Goal: Communication & Community: Participate in discussion

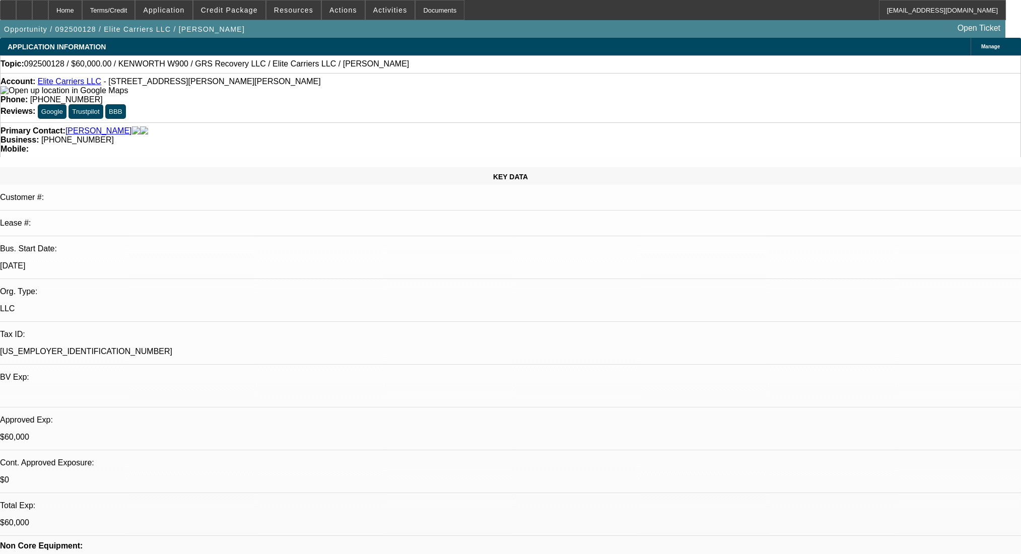
select select "0"
select select "2"
select select "0.1"
select select "4"
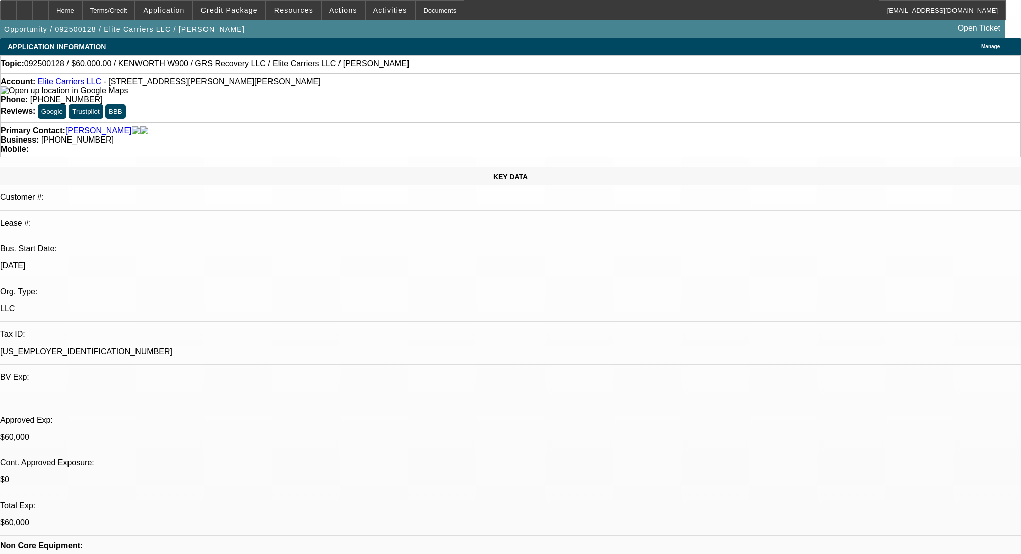
select select "0"
select select "2"
select select "0.1"
select select "4"
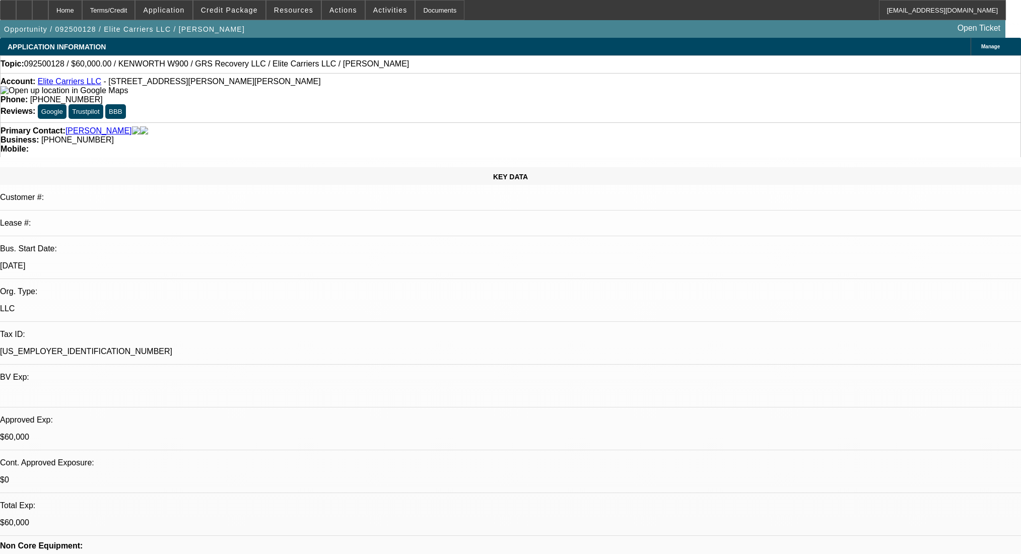
select select "0"
select select "2"
select select "0.1"
select select "4"
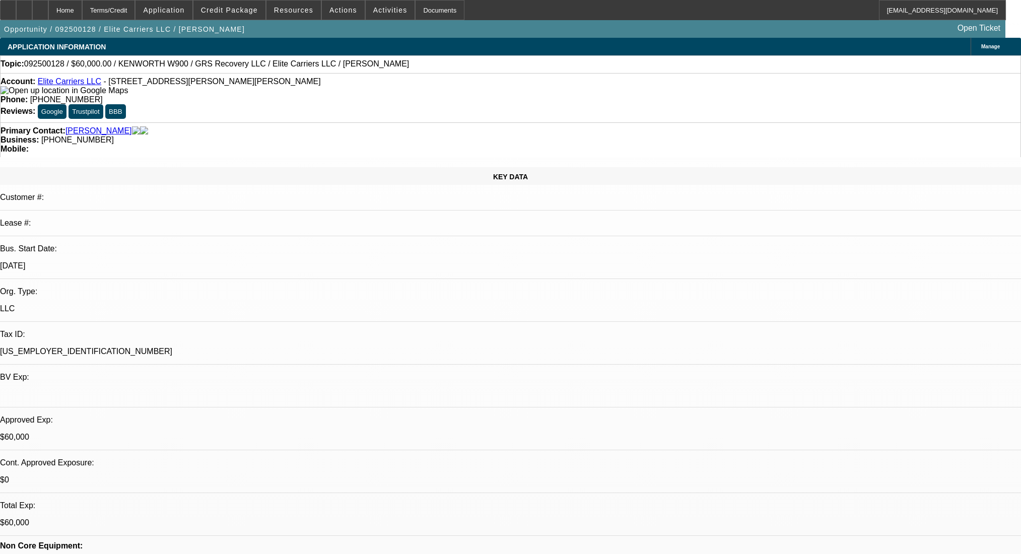
select select "0"
select select "2"
select select "0.1"
select select "4"
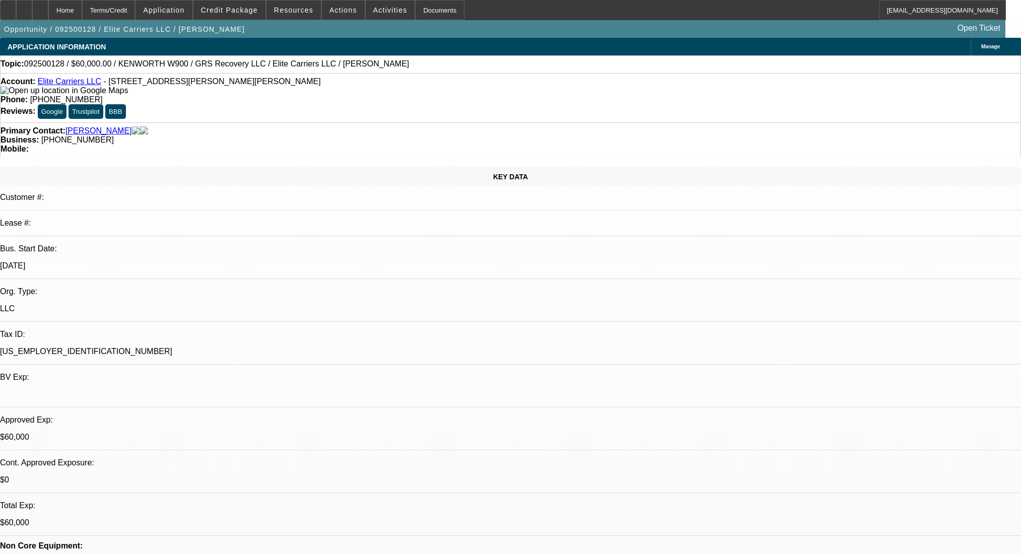
scroll to position [1525, 0]
select select "0"
select select "2"
select select "0.1"
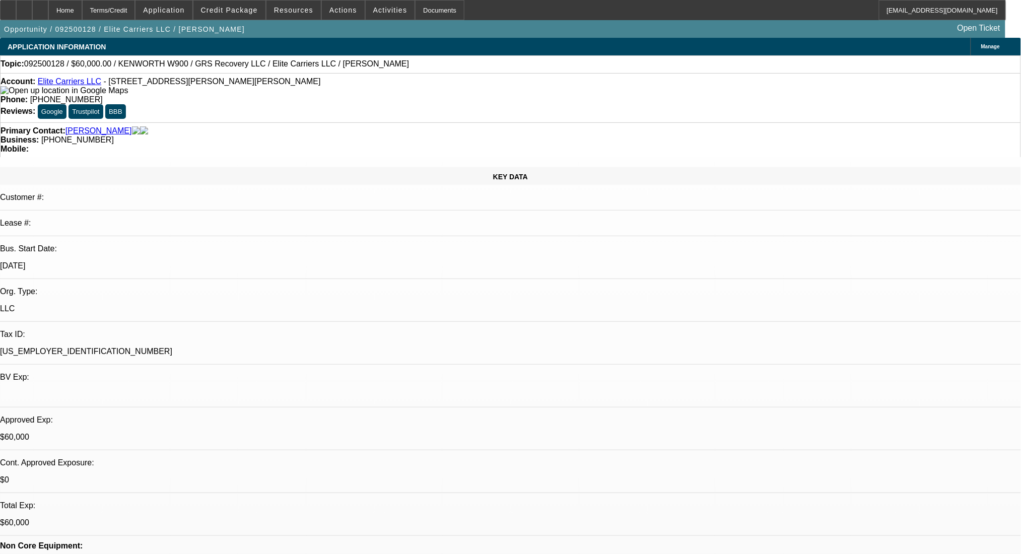
select select "4"
select select "0"
select select "2"
select select "0.1"
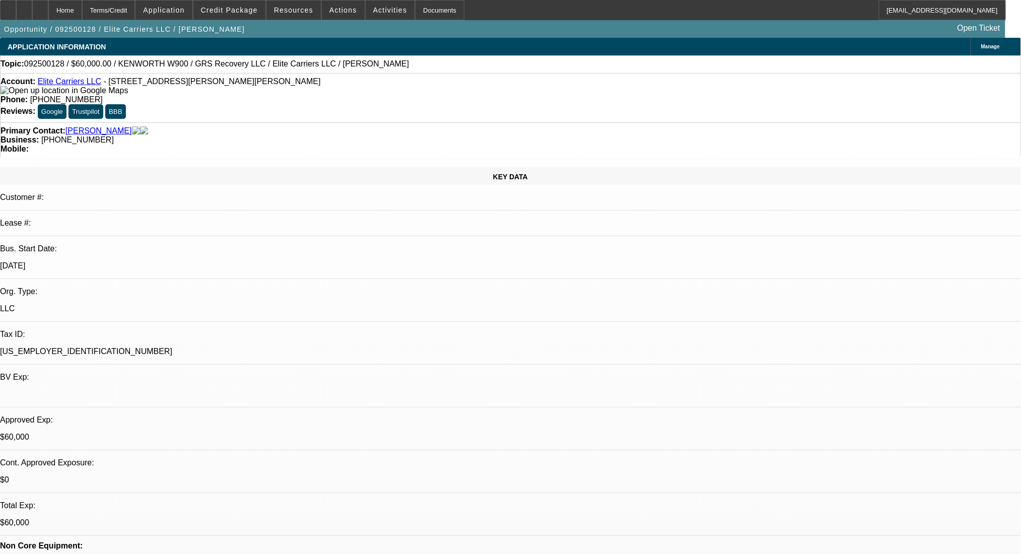
select select "4"
select select "0"
select select "2"
select select "0.1"
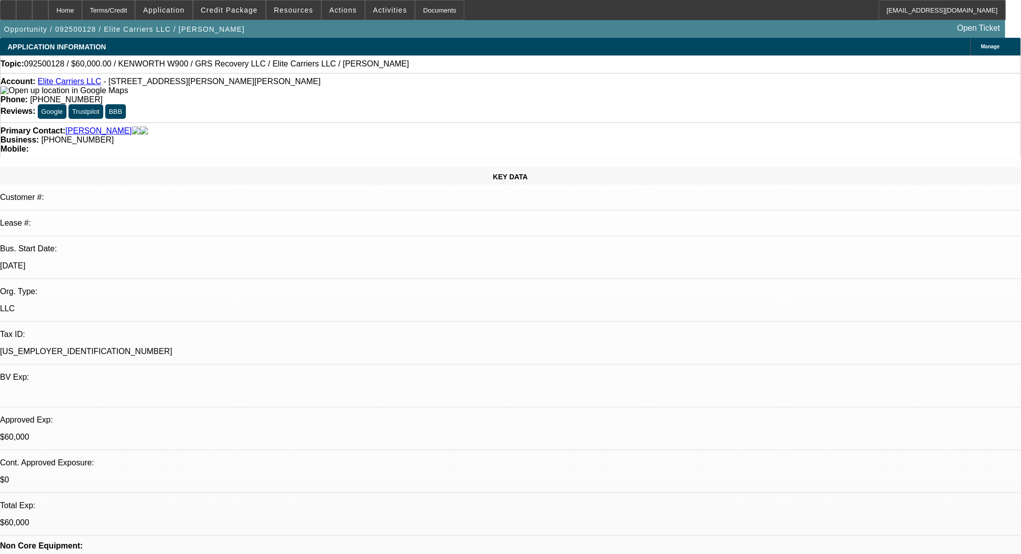
select select "4"
select select "0"
select select "2"
select select "0.1"
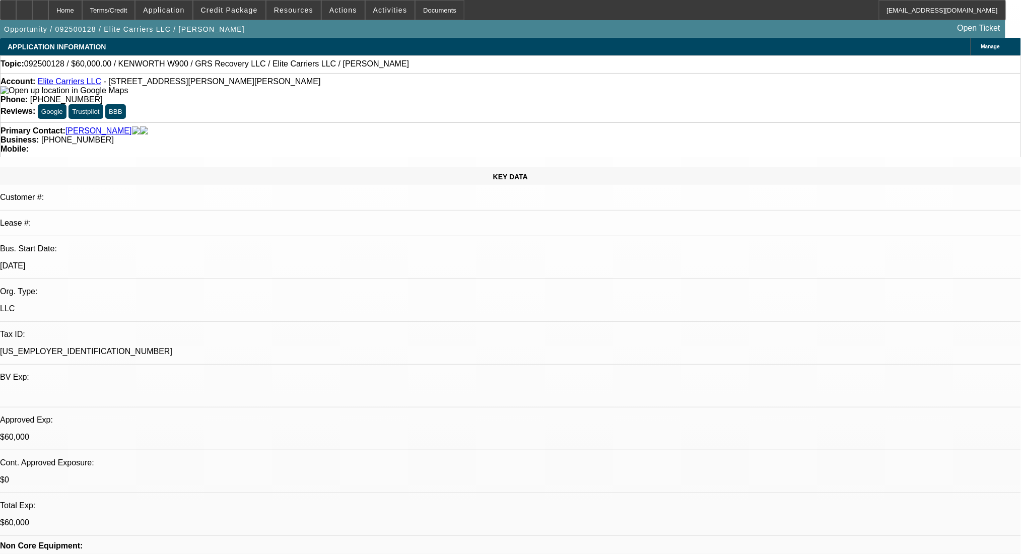
select select "4"
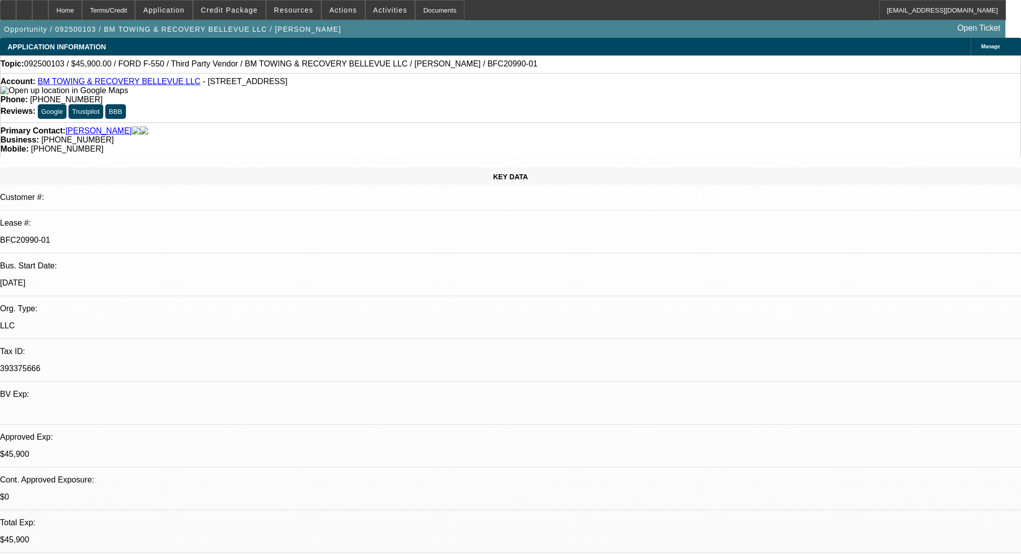
select select "0.15"
select select "2"
select select "0.1"
select select "4"
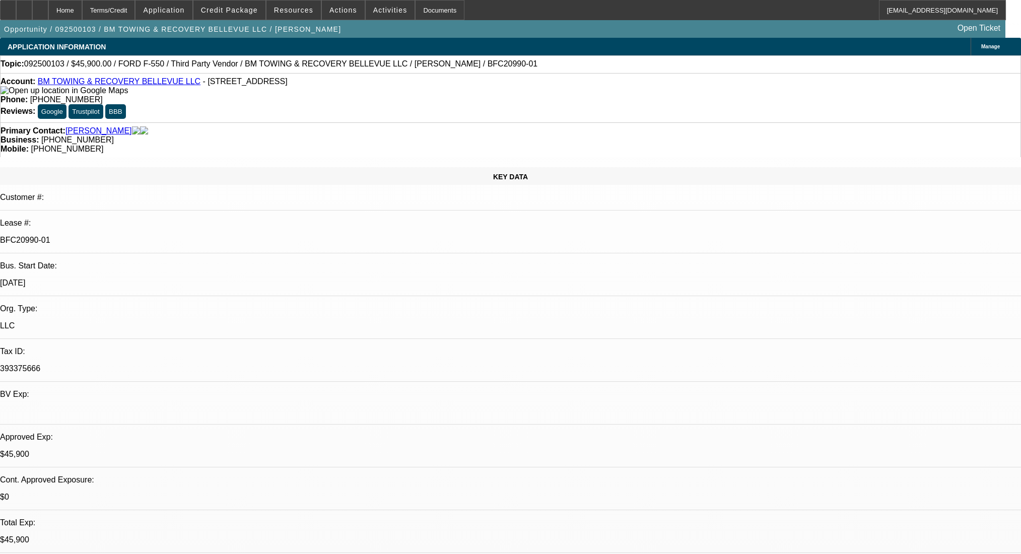
select select "0"
select select "2"
select select "0.1"
select select "4"
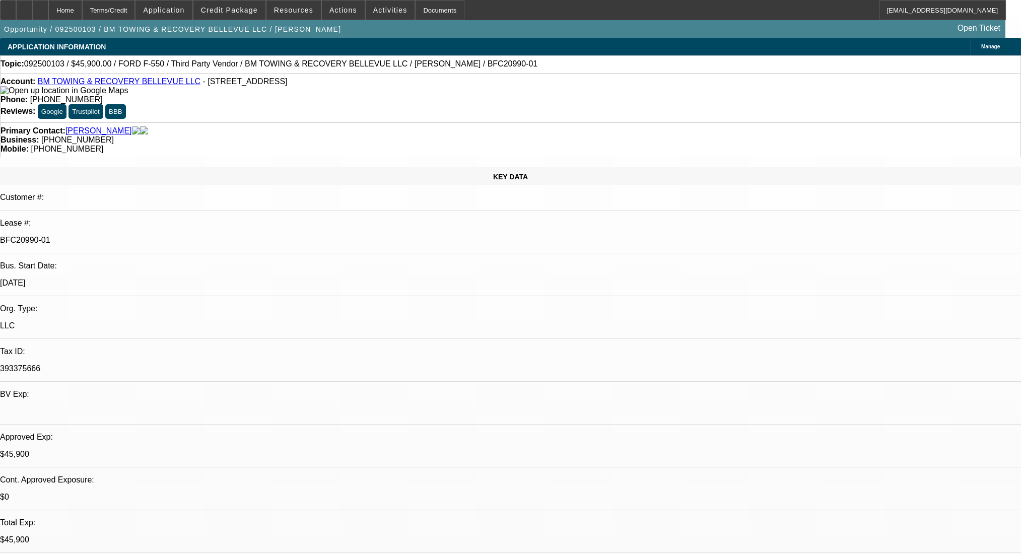
scroll to position [1548, 0]
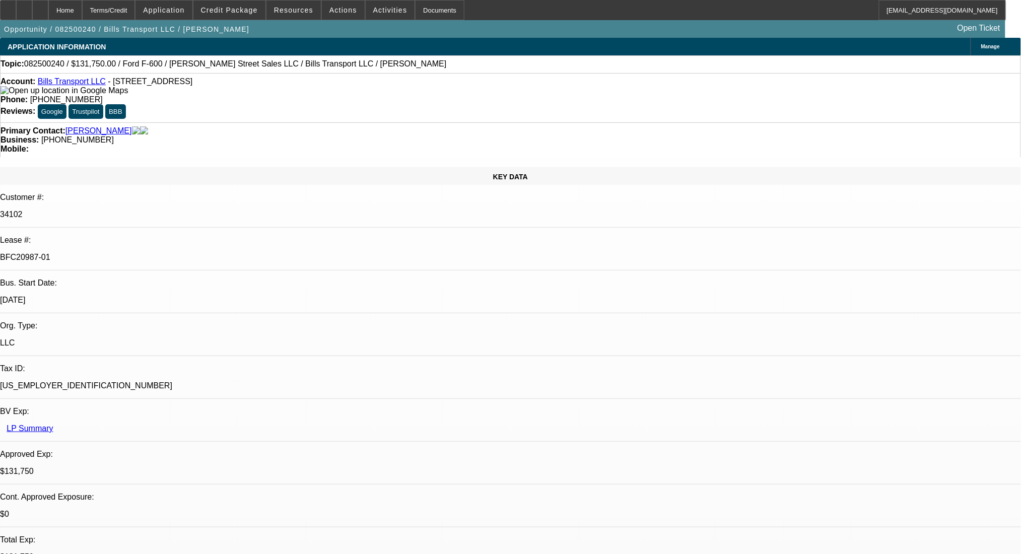
select select "0"
select select "3"
select select "0"
select select "6"
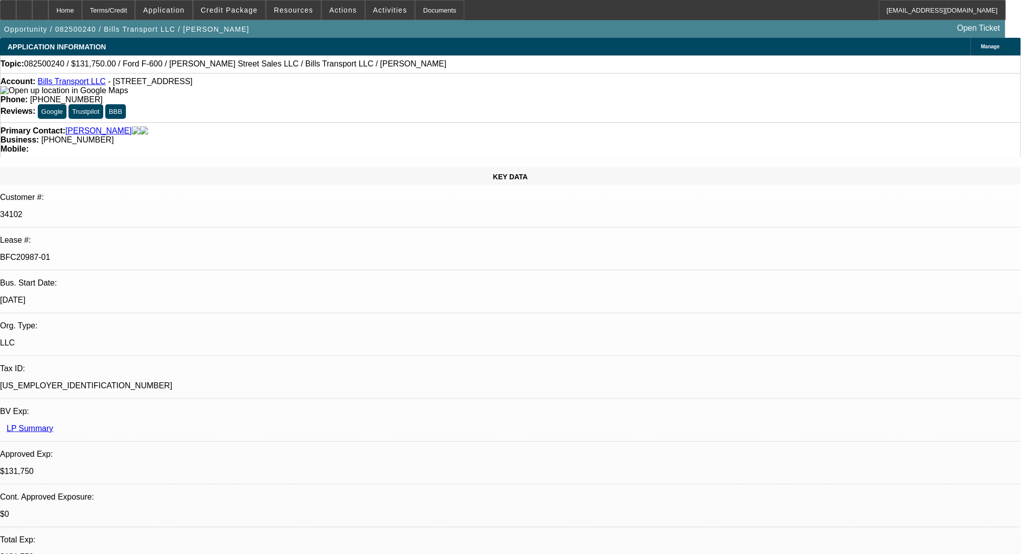
select select "0"
select select "3"
select select "0"
select select "6"
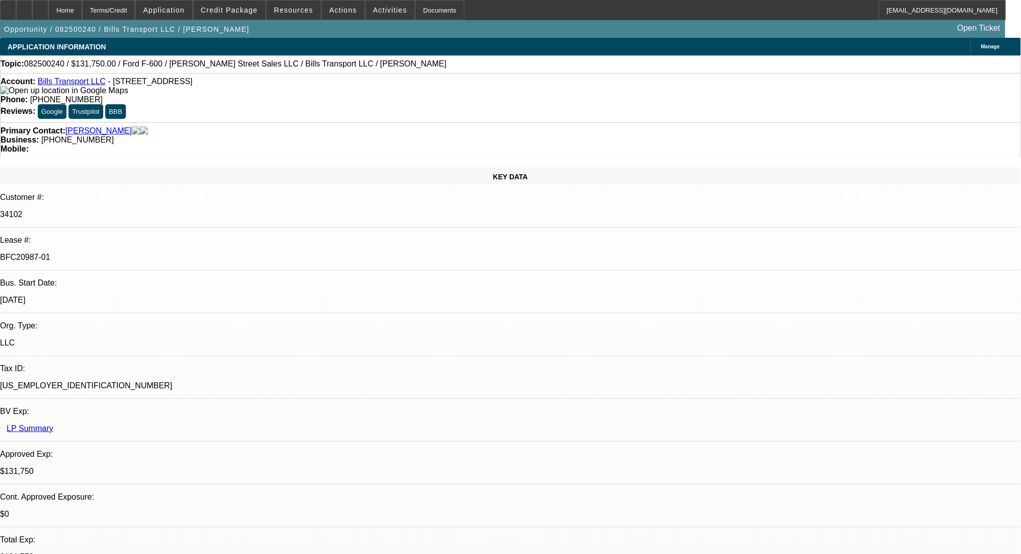
select select "0"
select select "3"
select select "0"
select select "6"
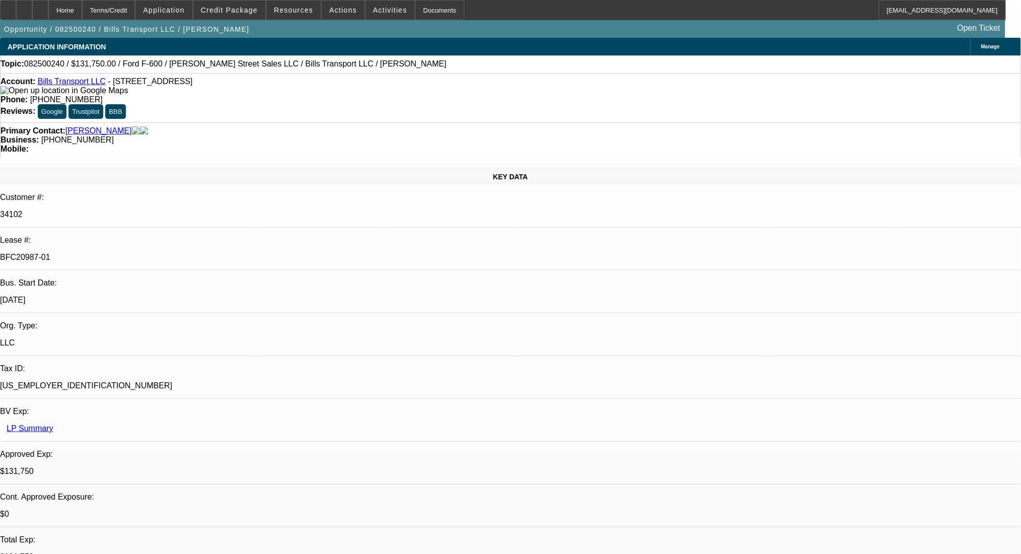
select select "0"
select select "6"
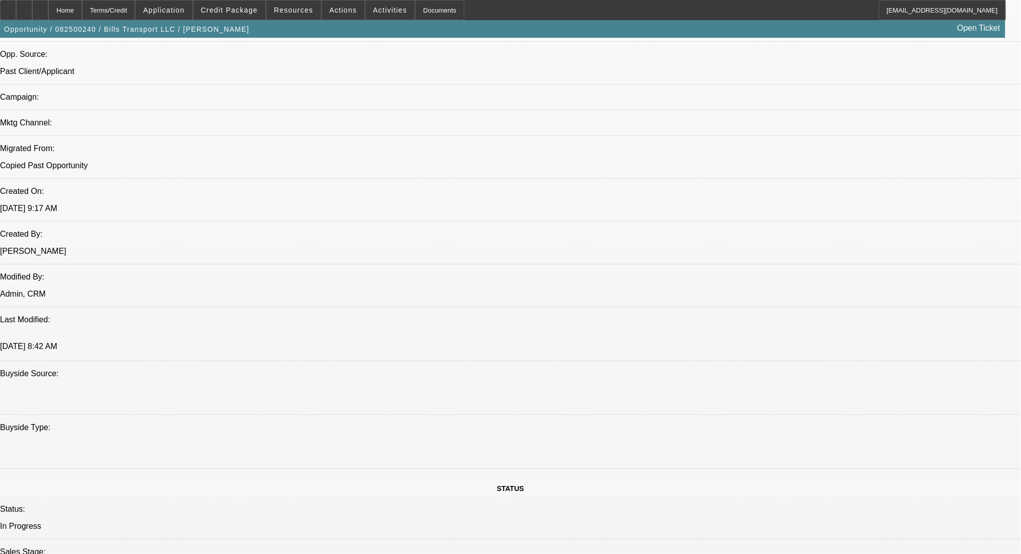
scroll to position [806, 0]
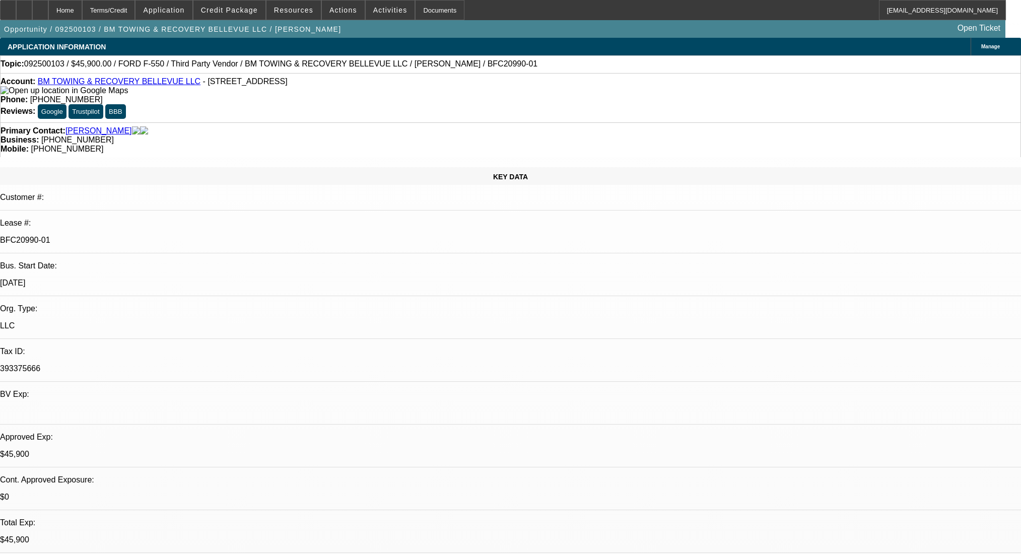
select select "0.15"
select select "2"
select select "0.1"
select select "4"
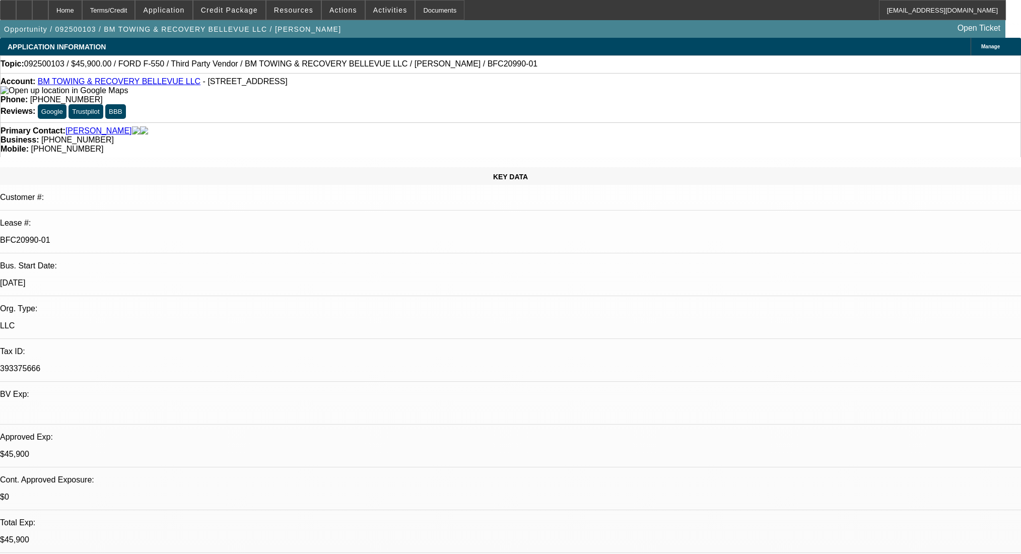
select select "0"
select select "2"
select select "0.1"
select select "4"
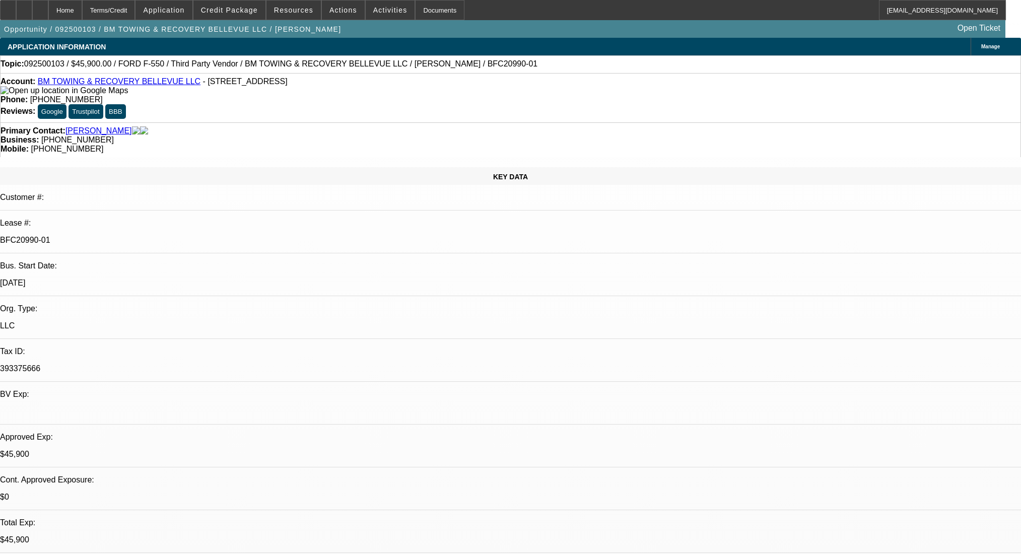
scroll to position [1548, 0]
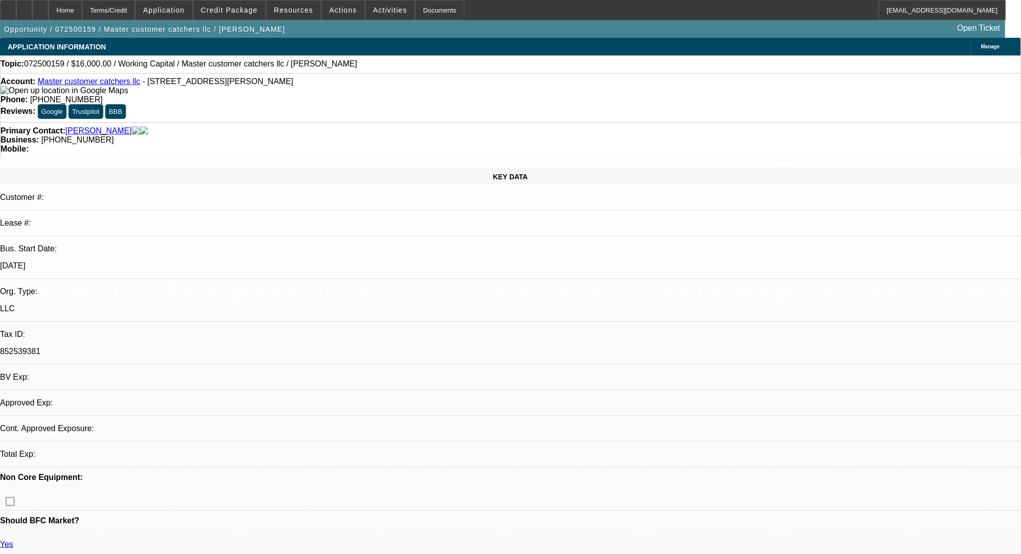
select select "0"
select select "2"
select select "0"
select select "6"
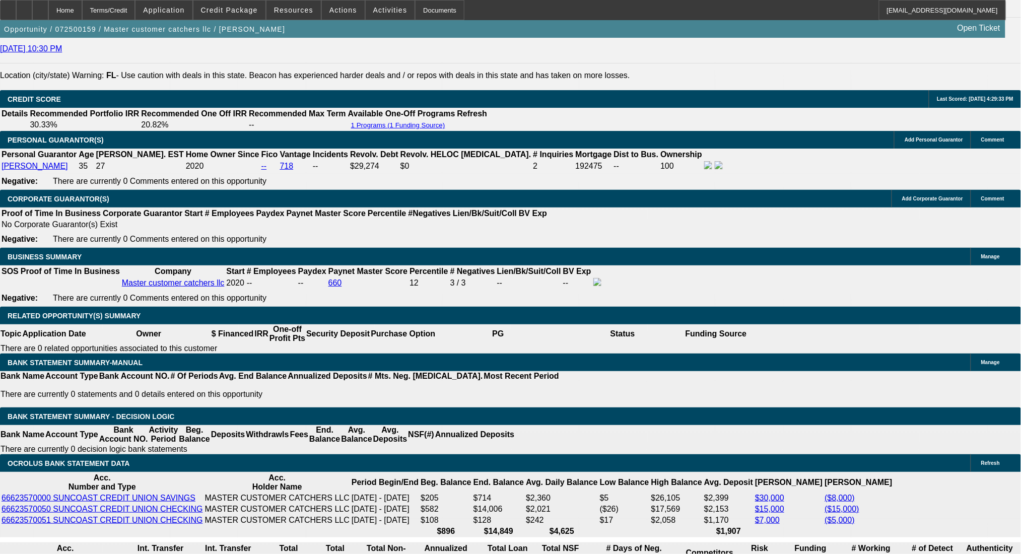
scroll to position [1410, 0]
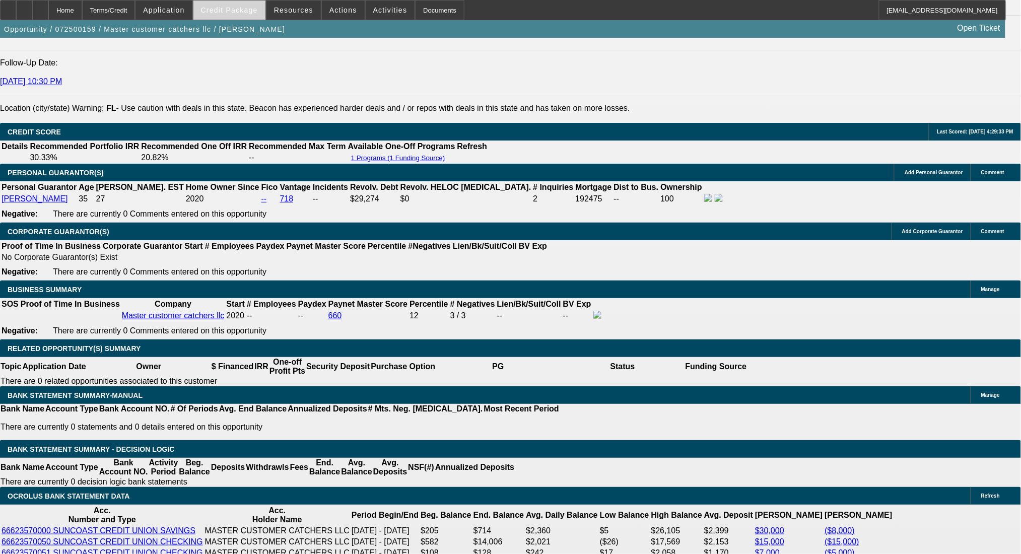
click at [216, 4] on span at bounding box center [229, 10] width 72 height 24
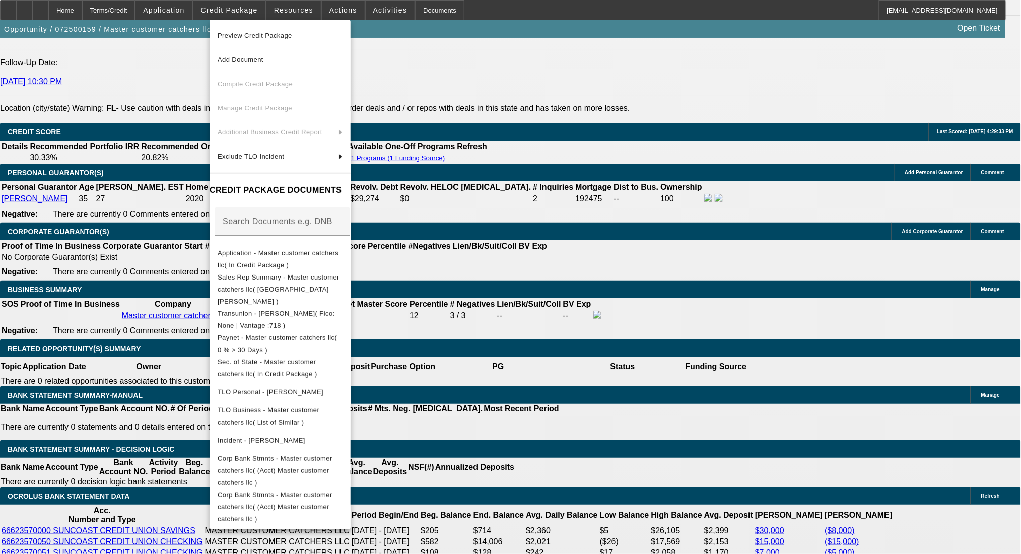
click at [515, 298] on div at bounding box center [510, 277] width 1021 height 554
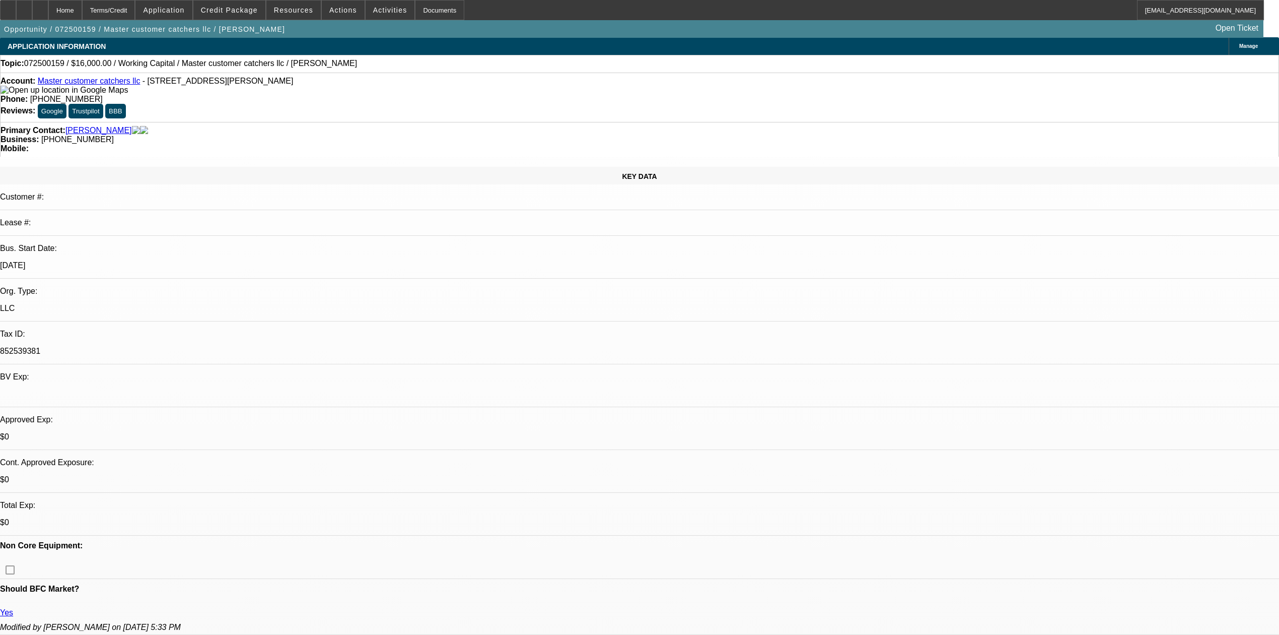
scroll to position [0, 0]
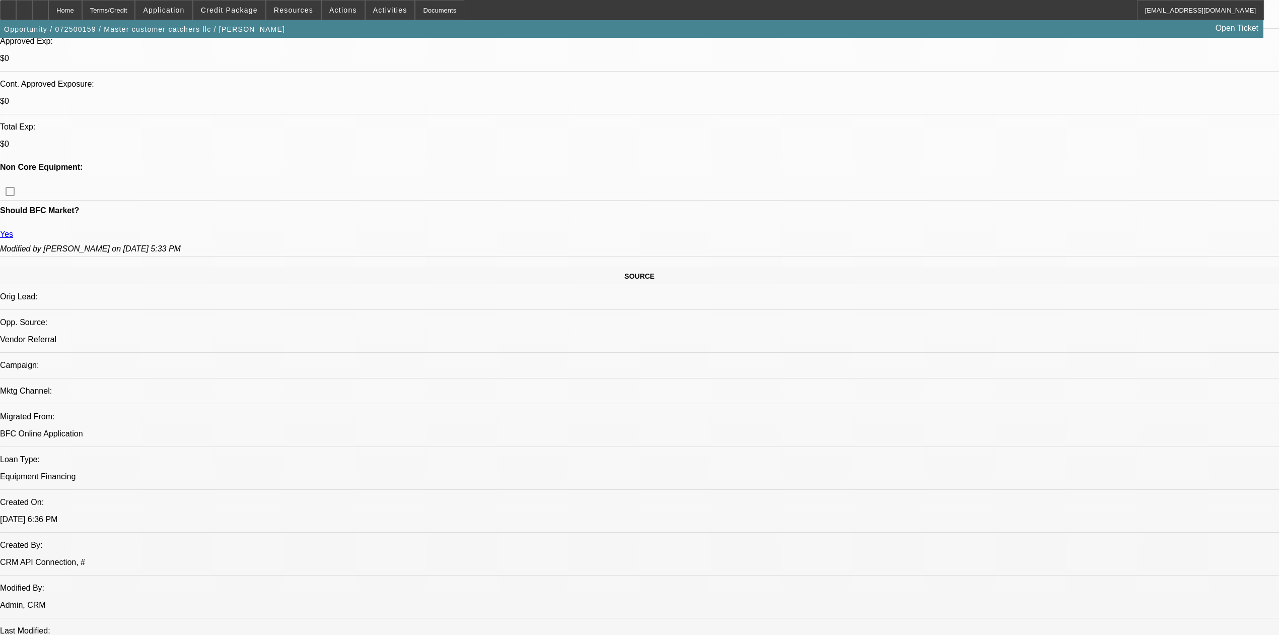
scroll to position [403, 0]
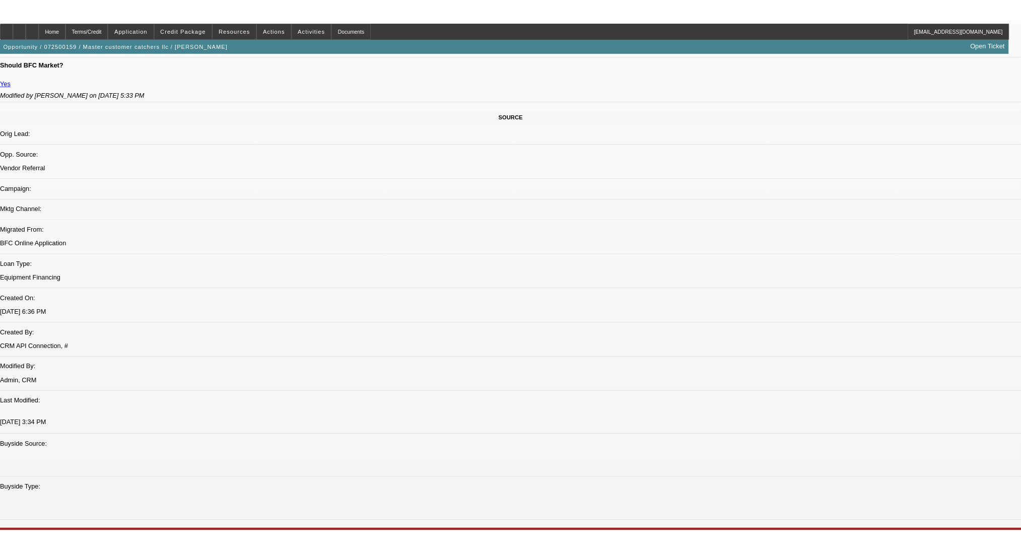
scroll to position [604, 0]
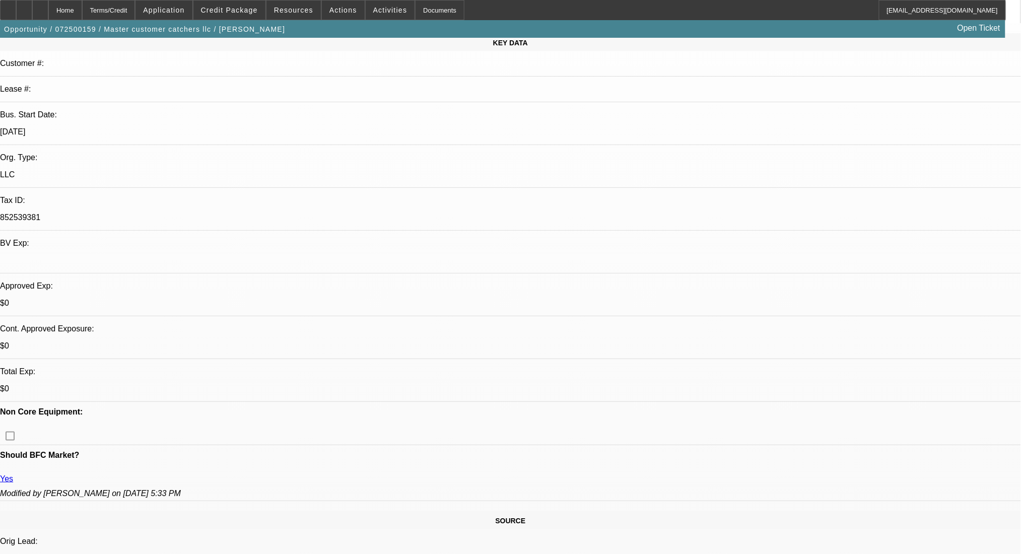
scroll to position [0, 0]
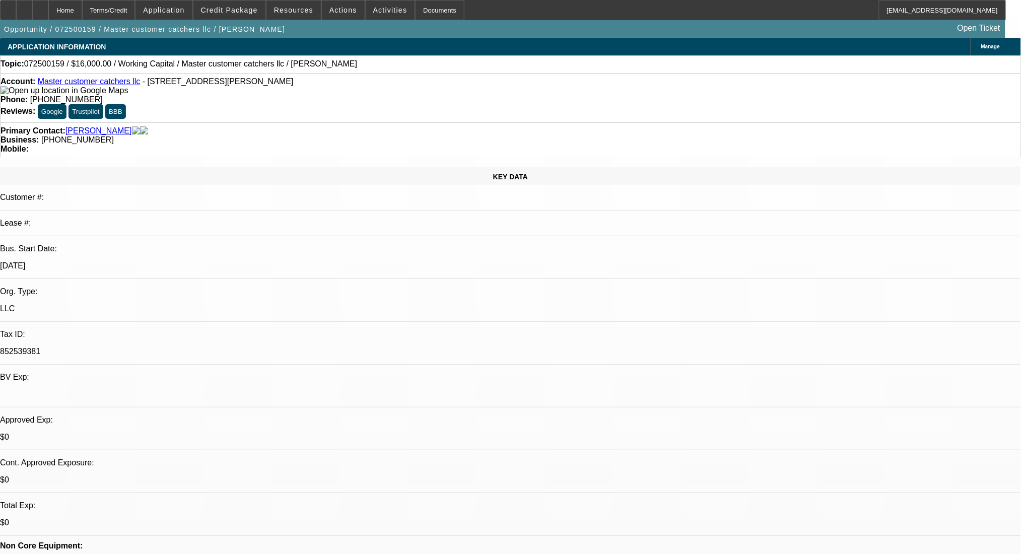
click at [78, 85] on link "Master customer catchers llc" at bounding box center [89, 81] width 103 height 9
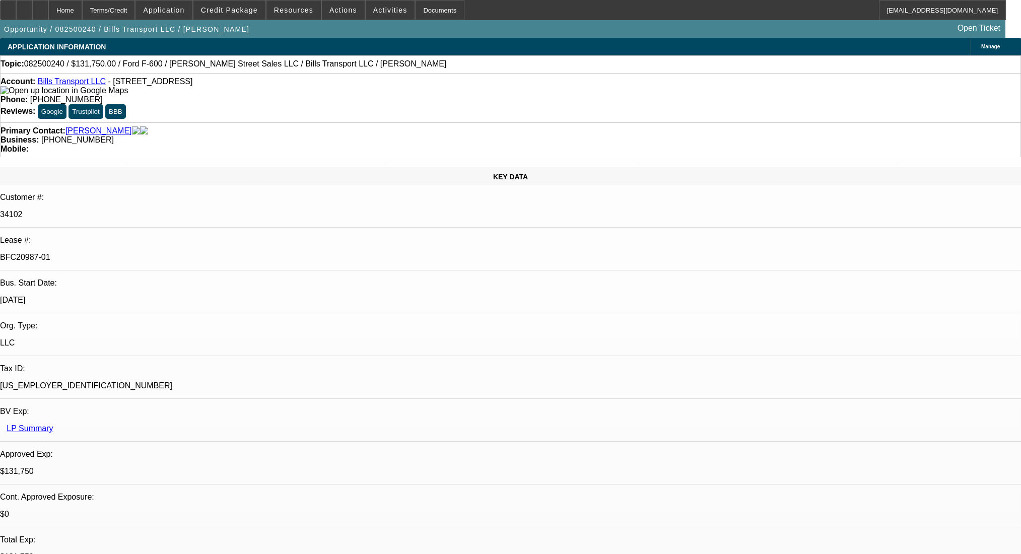
select select "0"
select select "3"
select select "0"
select select "6"
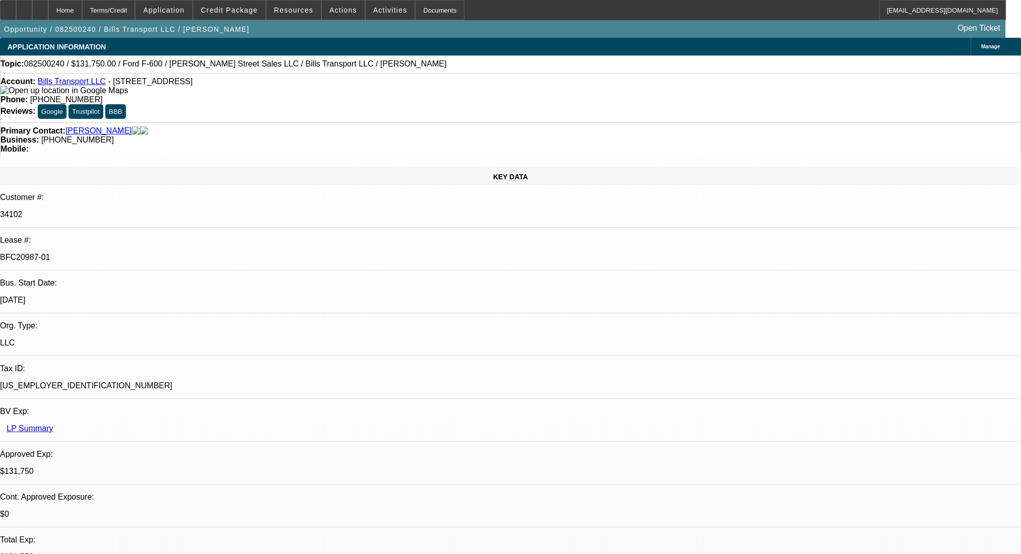
select select "0"
select select "3"
select select "0"
select select "6"
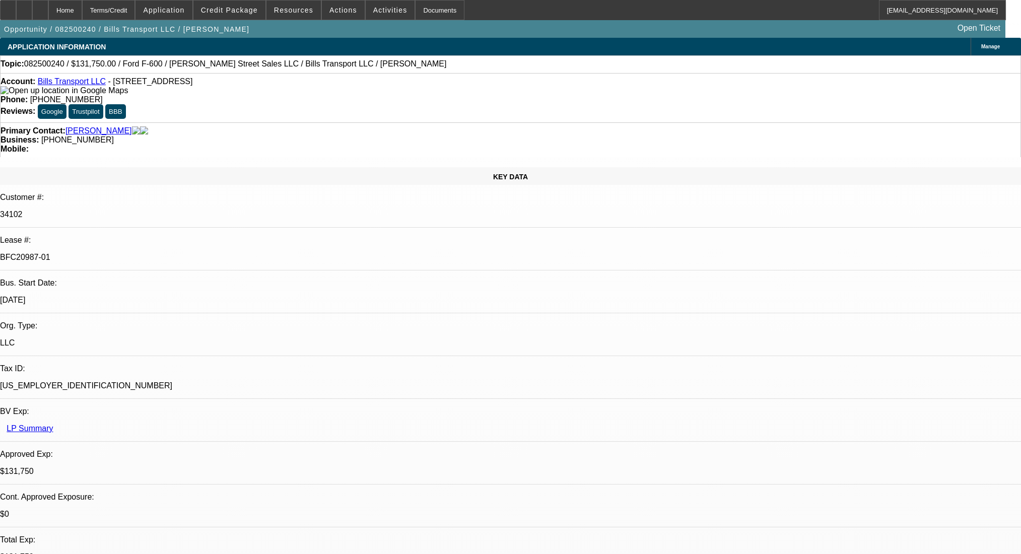
select select "0"
select select "3"
select select "0"
select select "6"
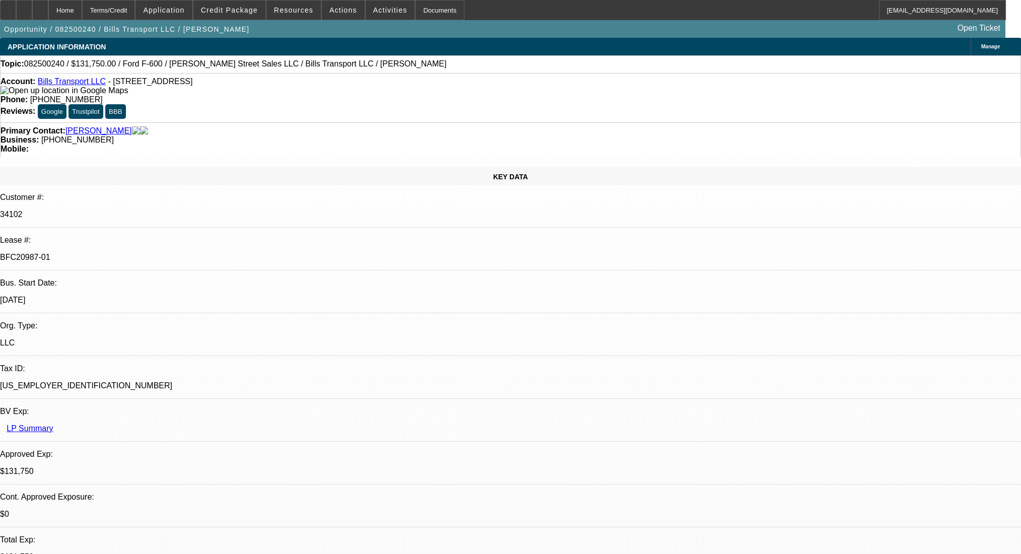
select select "0"
select select "6"
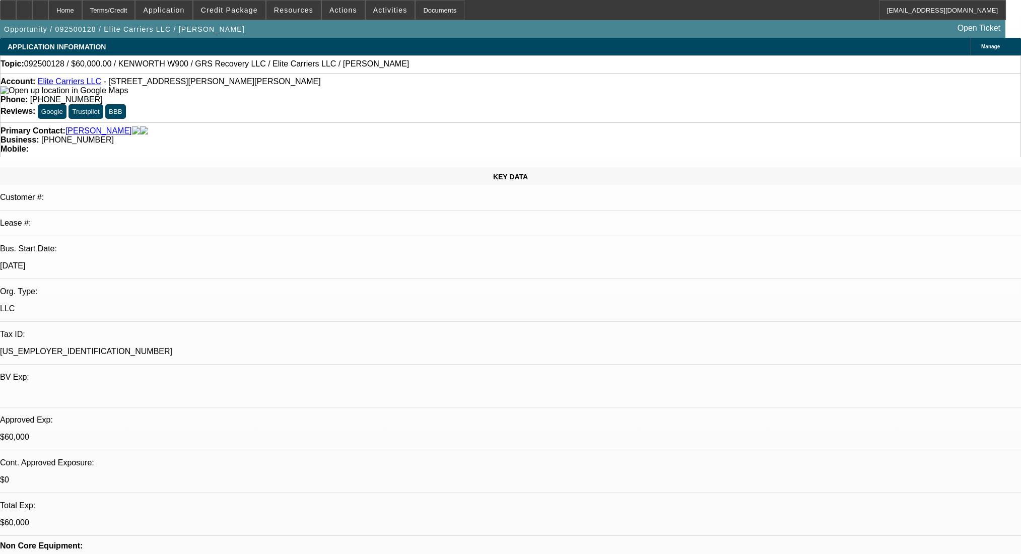
select select "0"
select select "2"
select select "0.1"
select select "4"
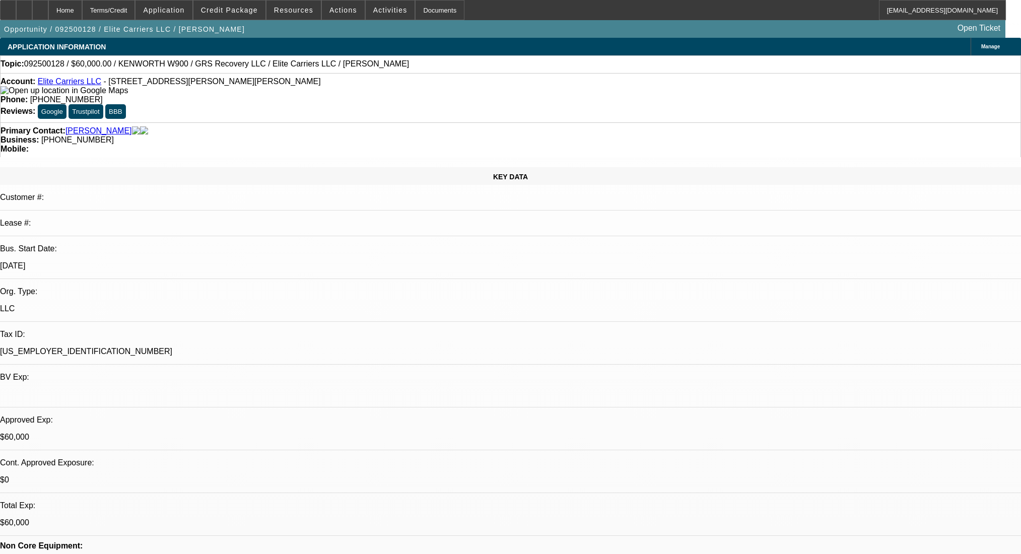
select select "0"
select select "2"
select select "0.1"
select select "4"
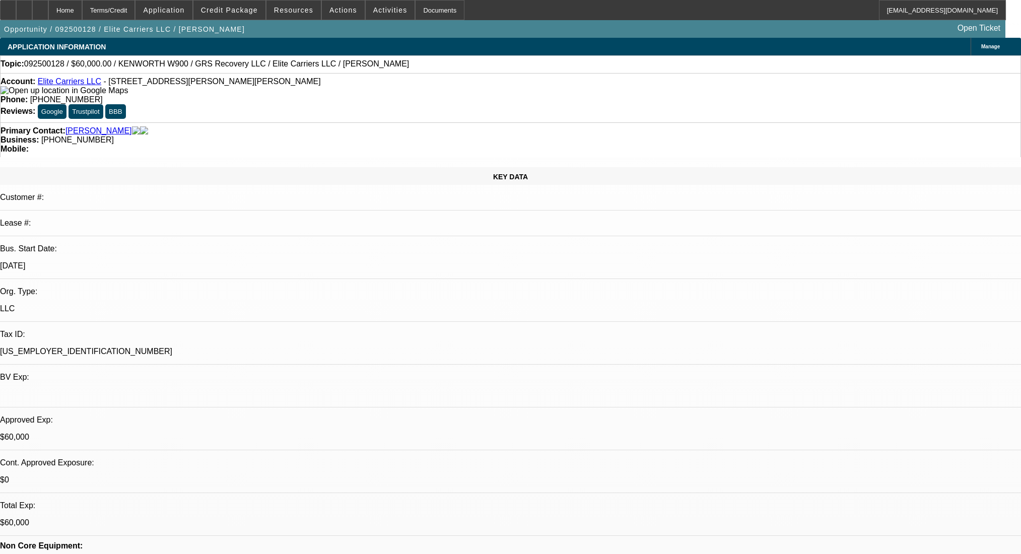
select select "0"
select select "2"
select select "0.1"
select select "4"
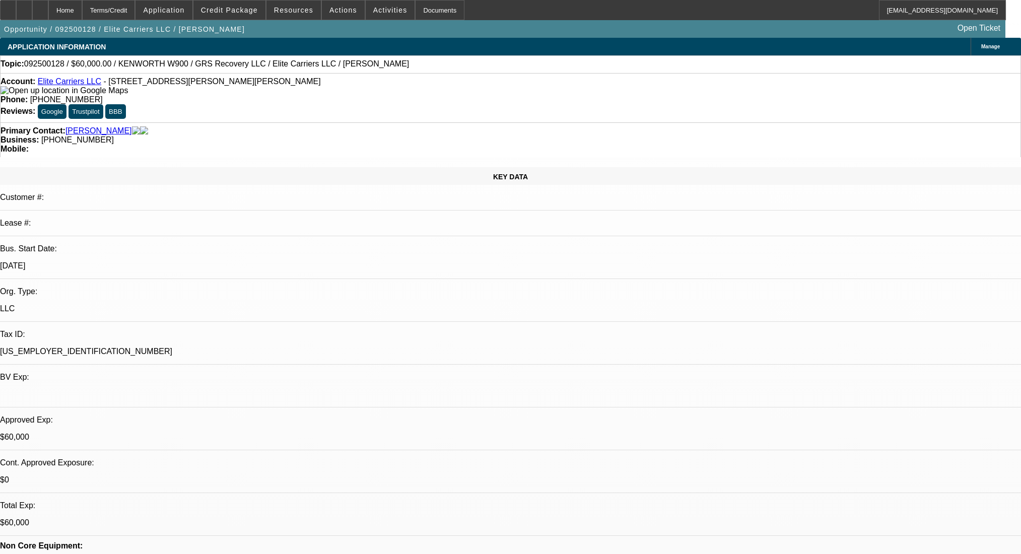
select select "0"
select select "2"
select select "0.1"
select select "4"
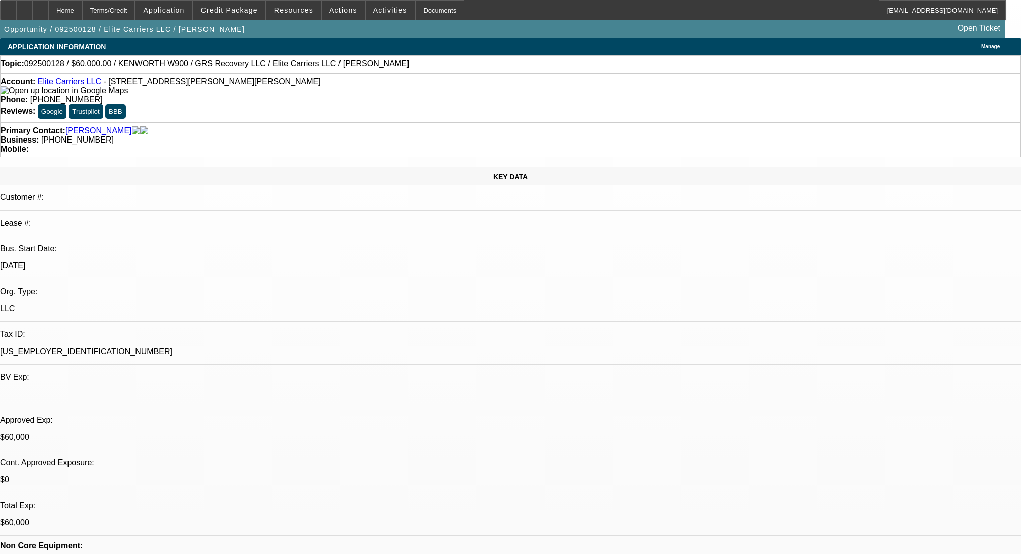
scroll to position [1525, 0]
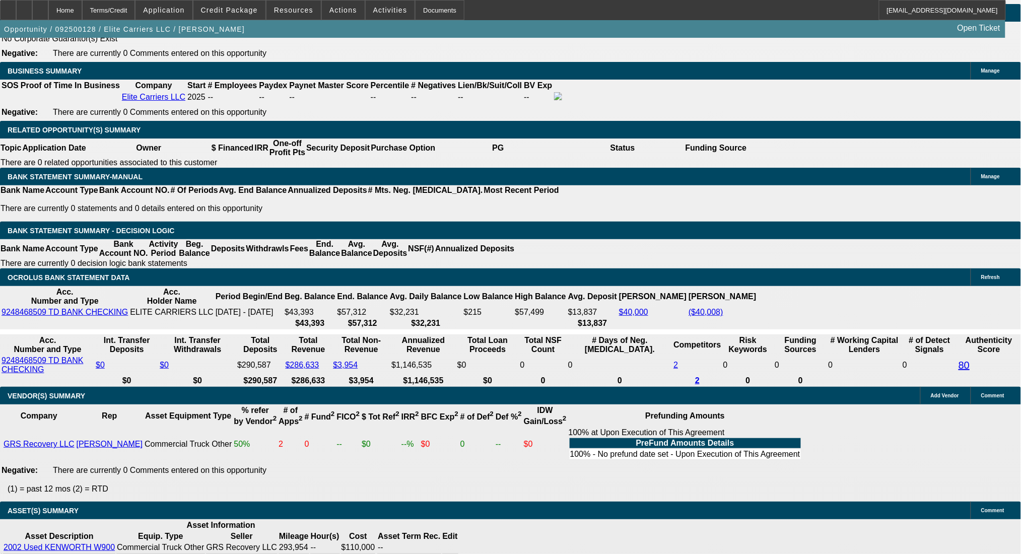
radio input "true"
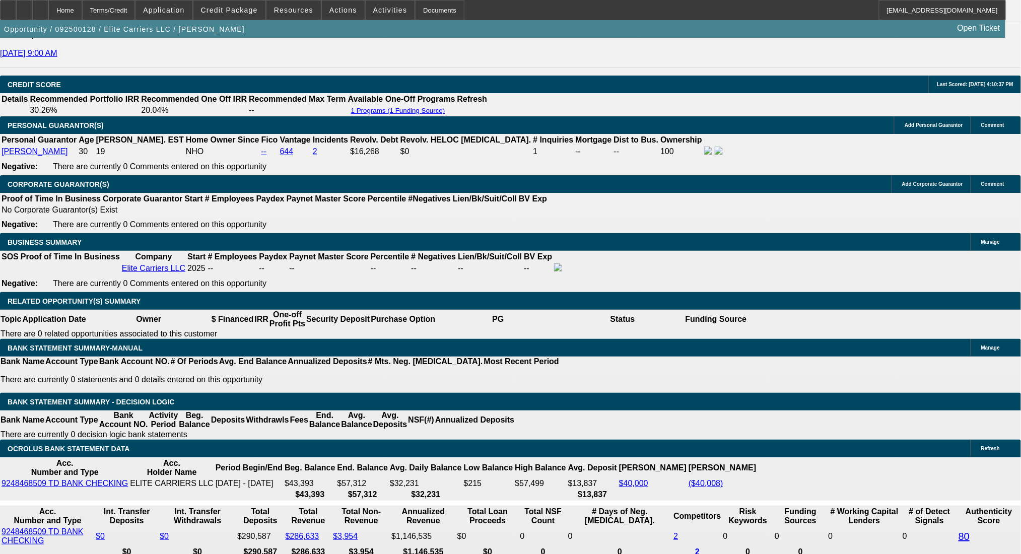
scroll to position [1323, 0]
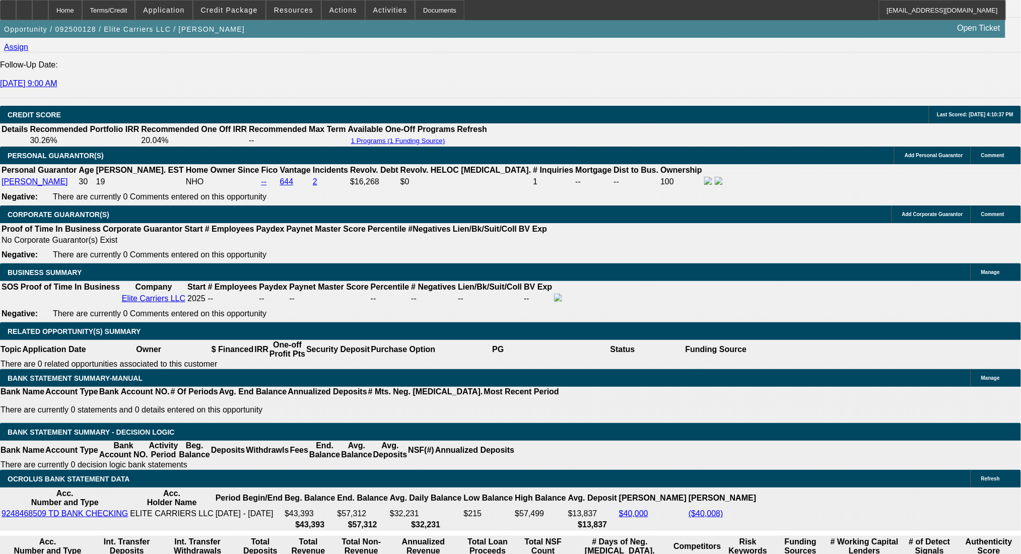
type textarea "78k GVW, 17ft steel body, tri-axle dump"
radio input "true"
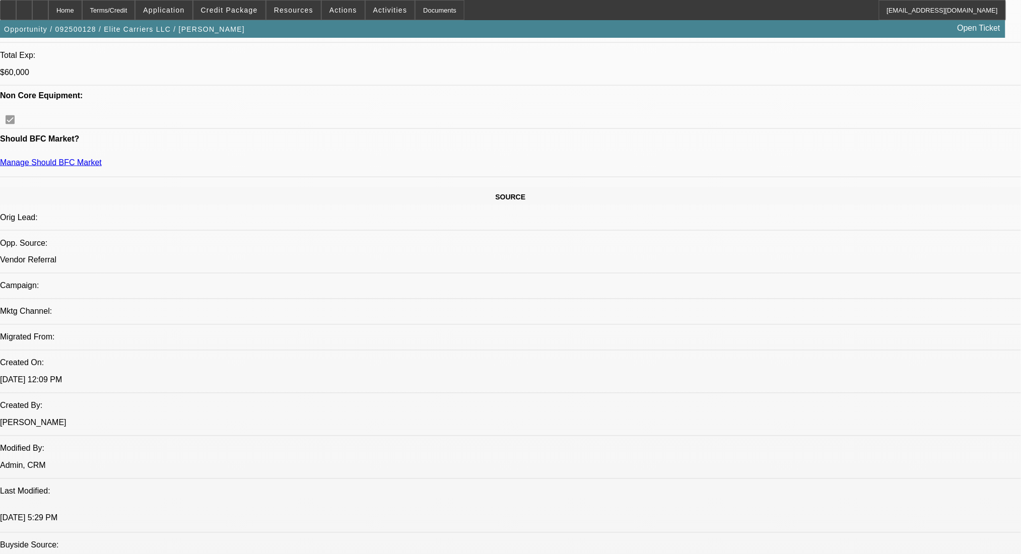
scroll to position [0, 0]
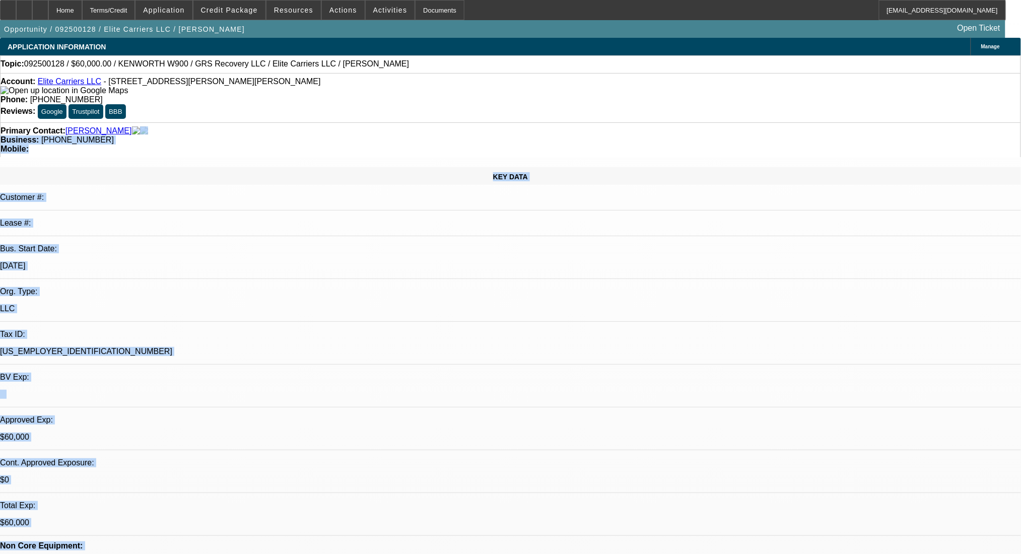
drag, startPoint x: 333, startPoint y: 111, endPoint x: 447, endPoint y: 127, distance: 115.4
click at [448, 135] on div "Business: (603) 502-5797" at bounding box center [511, 139] width 1020 height 9
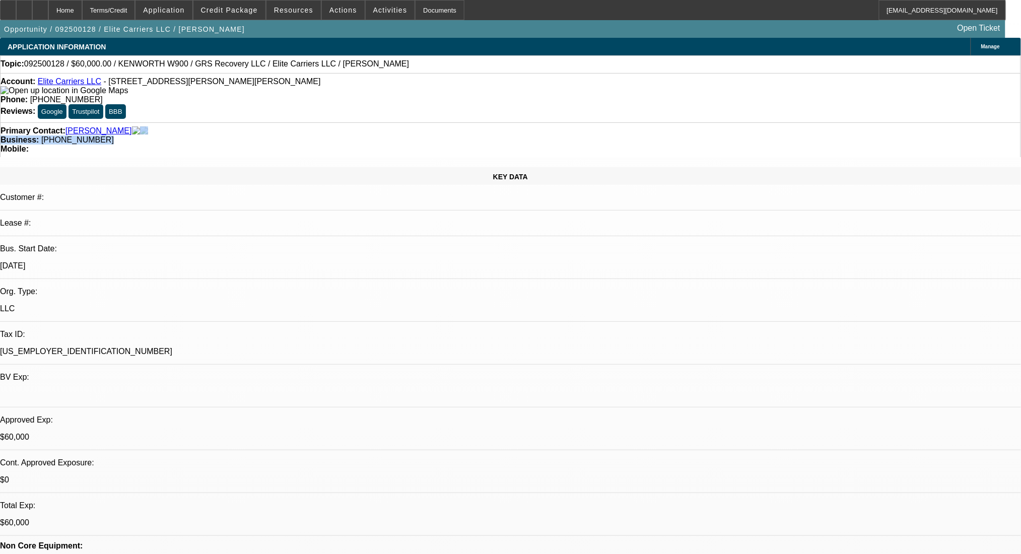
drag, startPoint x: 449, startPoint y: 109, endPoint x: 315, endPoint y: 113, distance: 133.5
click at [315, 122] on div "Primary Contact: Kenerson, Bradley Business: (603) 502-5797 Mobile:" at bounding box center [510, 139] width 1021 height 35
click at [172, 126] on div "Primary Contact: Kenerson, Bradley" at bounding box center [511, 130] width 1020 height 9
drag, startPoint x: 224, startPoint y: 82, endPoint x: 270, endPoint y: 84, distance: 46.4
click at [53, 84] on div "Account: Elite Carriers LLC - 38 Locke Rd, Hampton, NH 03842" at bounding box center [511, 86] width 1020 height 18
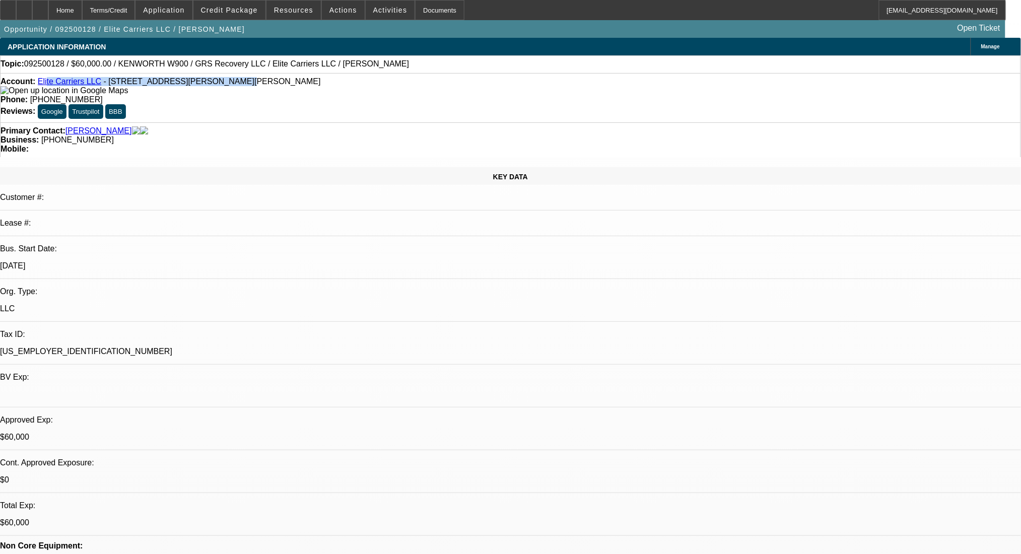
click at [290, 82] on div "Account: Elite Carriers LLC - 38 Locke Rd, Hampton, NH 03842" at bounding box center [511, 86] width 1020 height 18
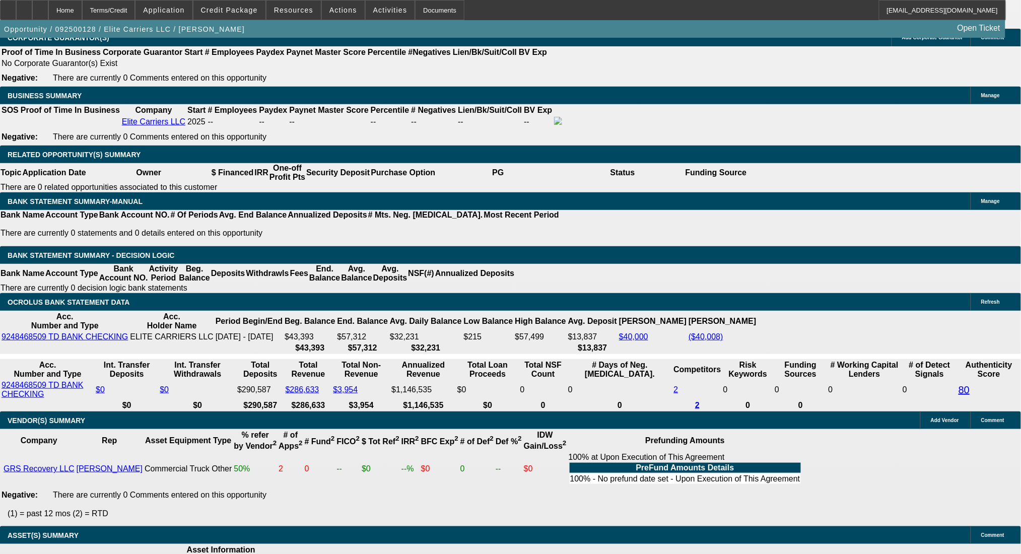
scroll to position [1477, 0]
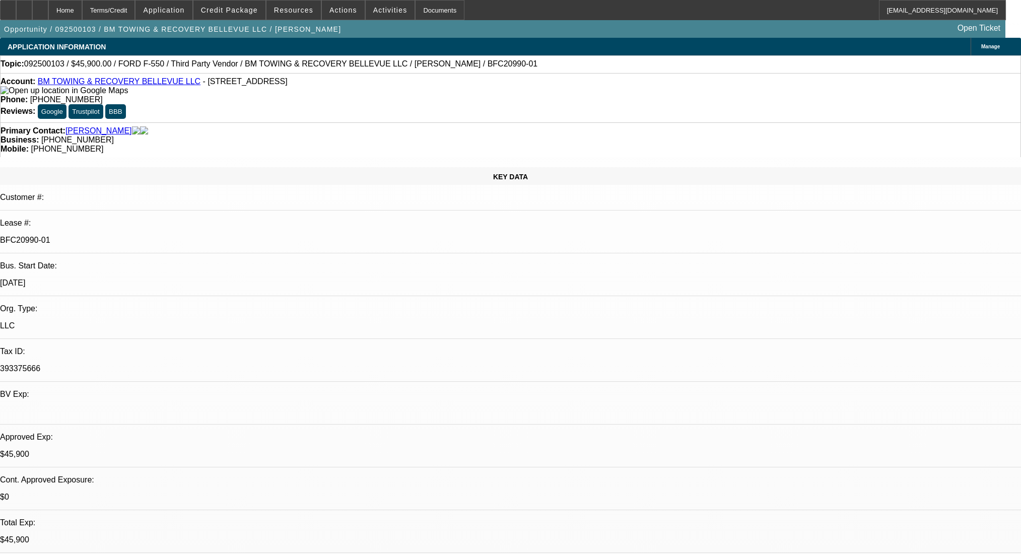
select select "0.15"
select select "2"
select select "0.1"
select select "4"
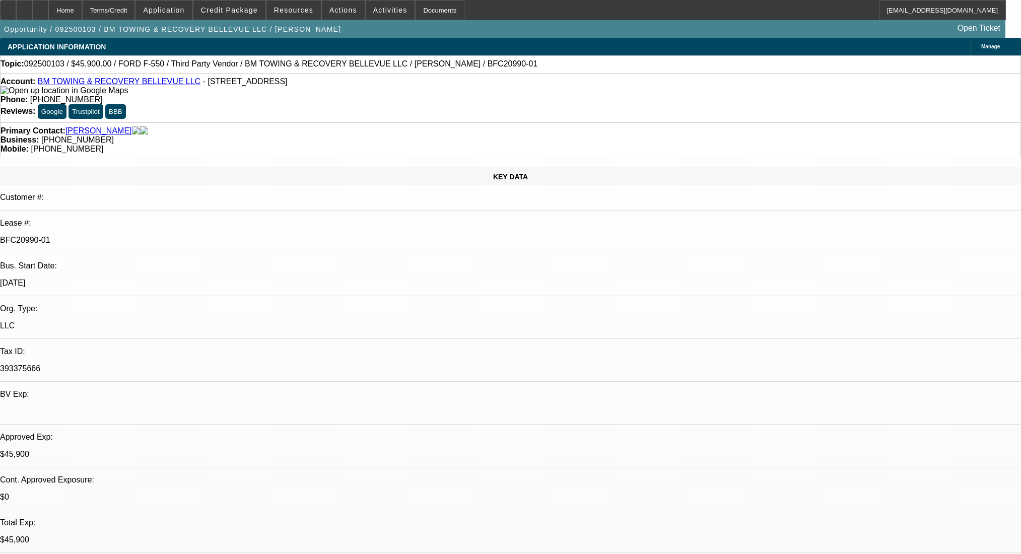
select select "0"
select select "2"
select select "0.1"
select select "4"
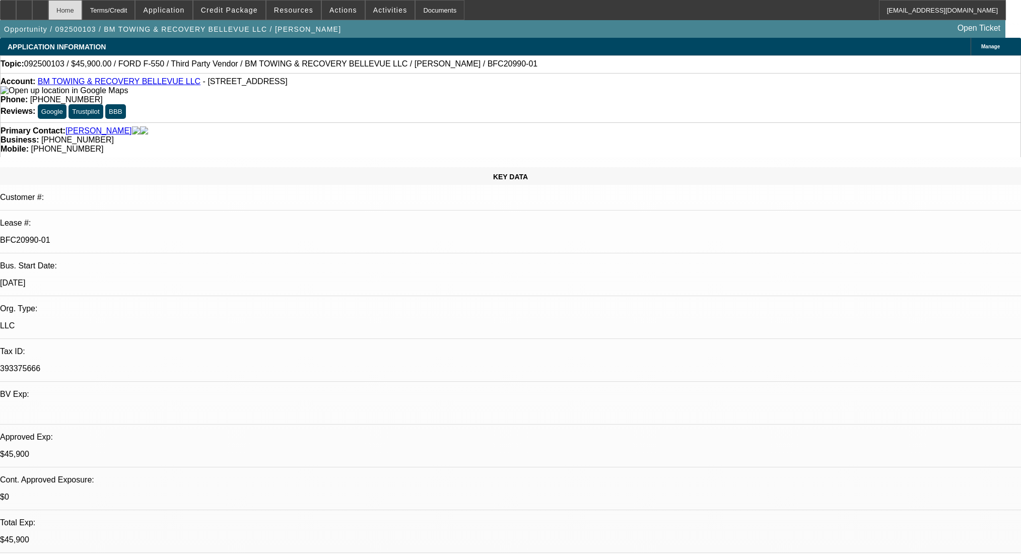
scroll to position [1548, 0]
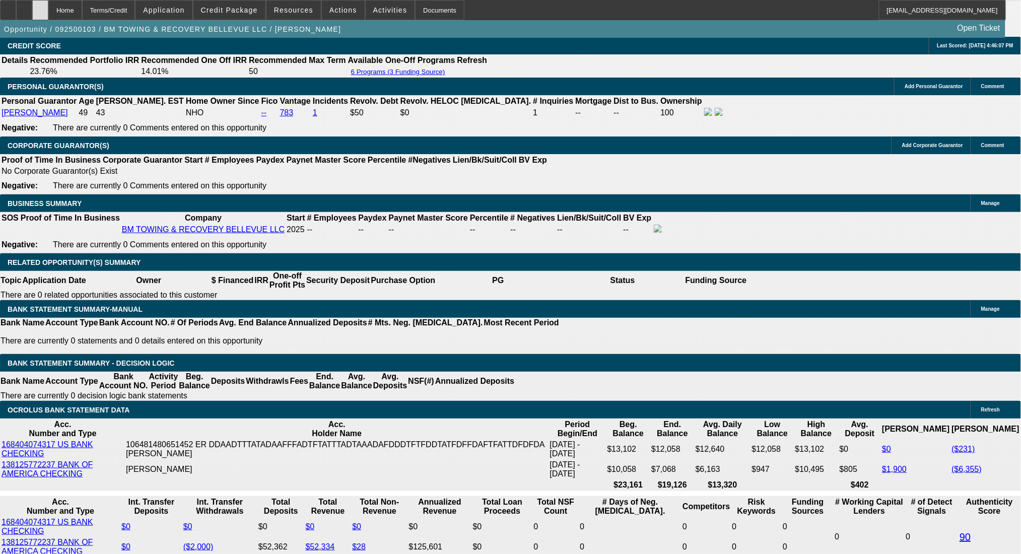
click at [40, 7] on icon at bounding box center [40, 7] width 0 height 0
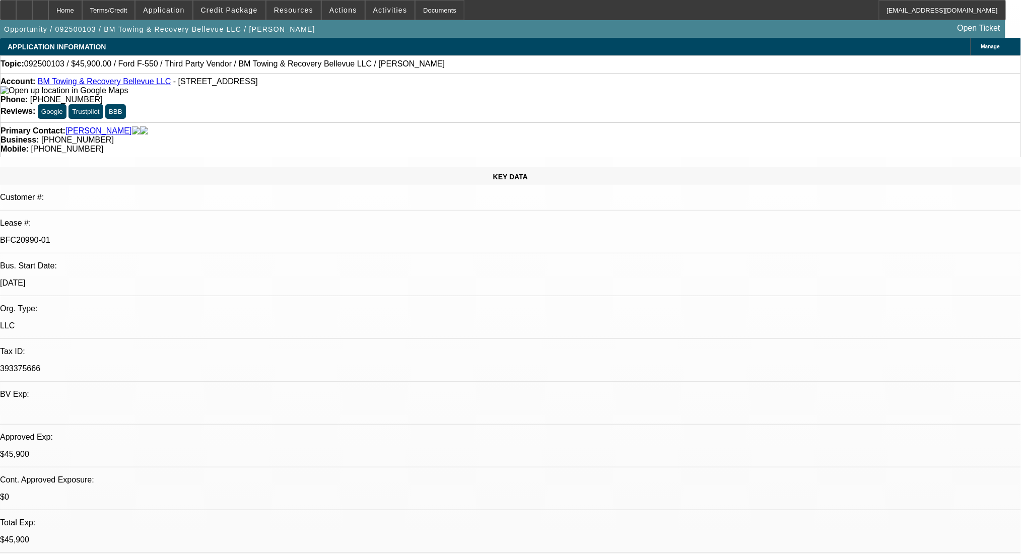
select select "0.15"
select select "2"
select select "0.1"
select select "4"
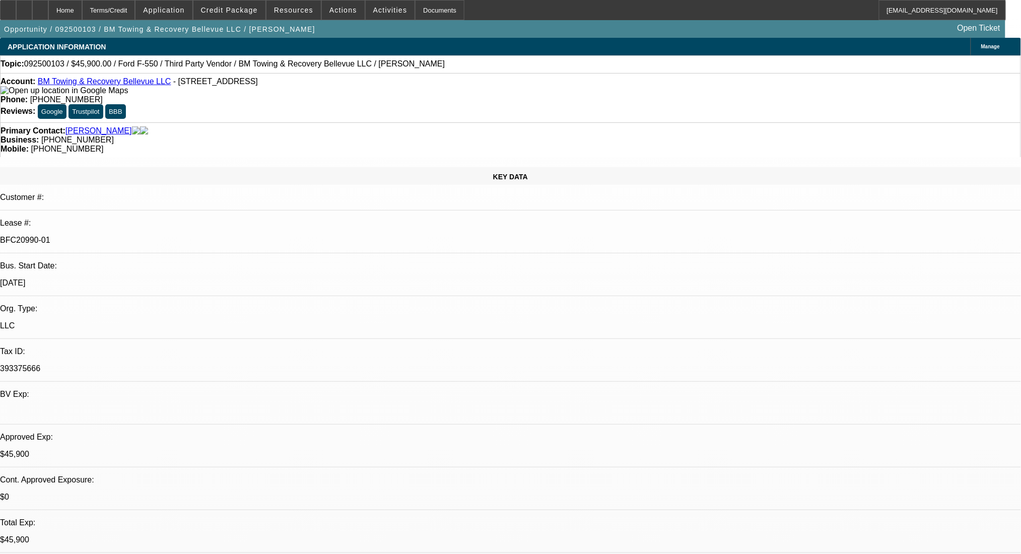
select select "0"
select select "2"
select select "0.1"
select select "4"
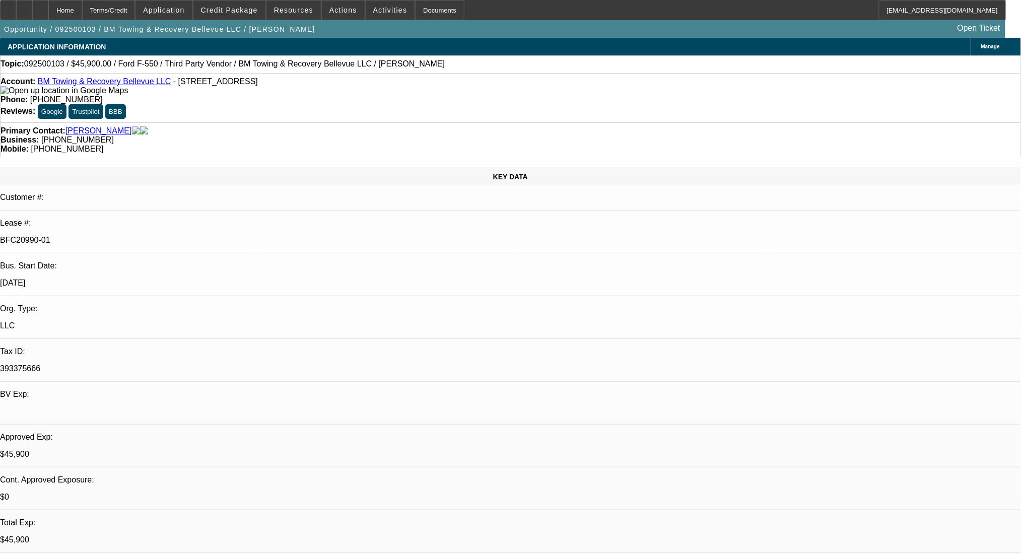
click at [135, 9] on div "Terms/Credit" at bounding box center [108, 10] width 53 height 20
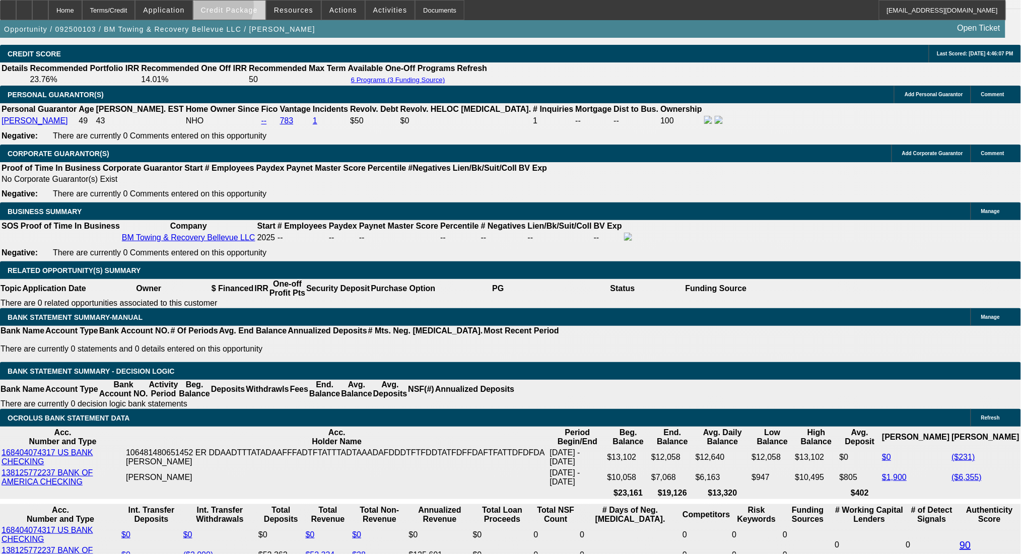
click at [228, 8] on span "Credit Package" at bounding box center [229, 10] width 57 height 8
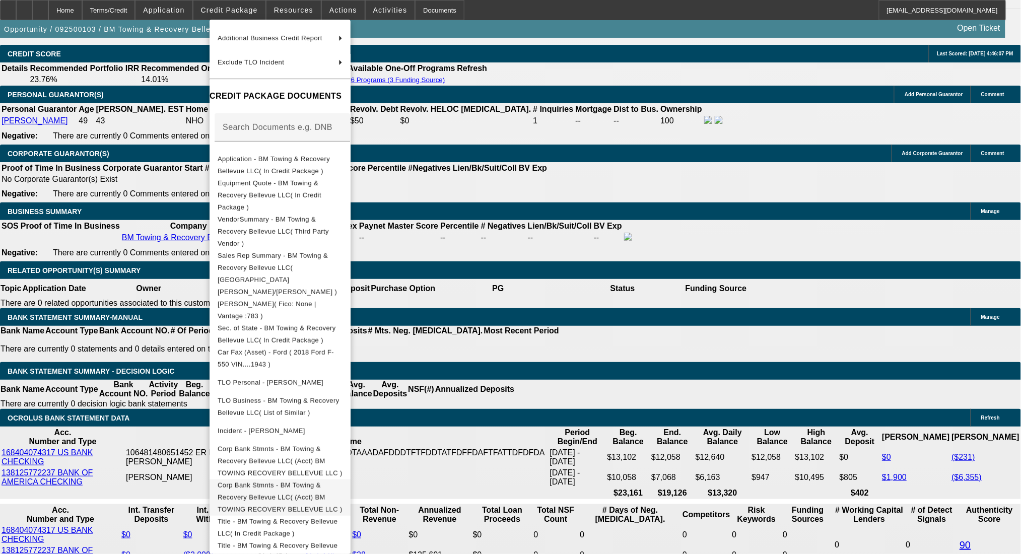
scroll to position [95, 0]
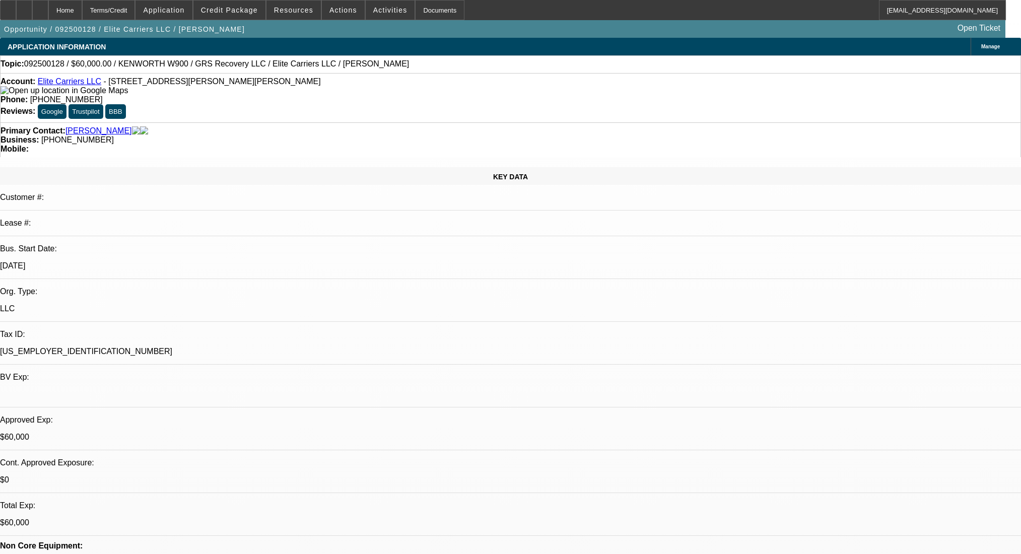
select select "0"
select select "2"
select select "0.1"
select select "4"
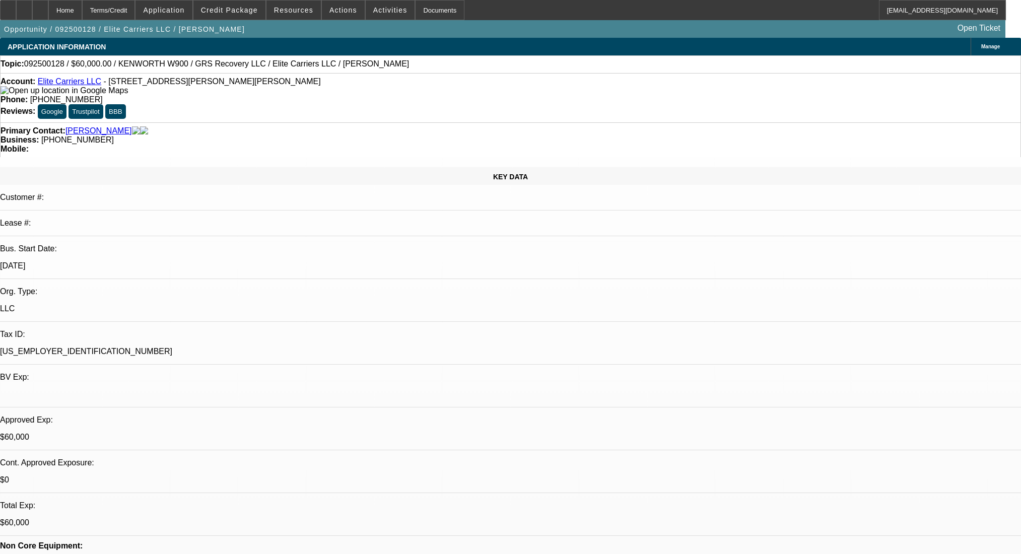
select select "0"
select select "2"
select select "0.1"
select select "4"
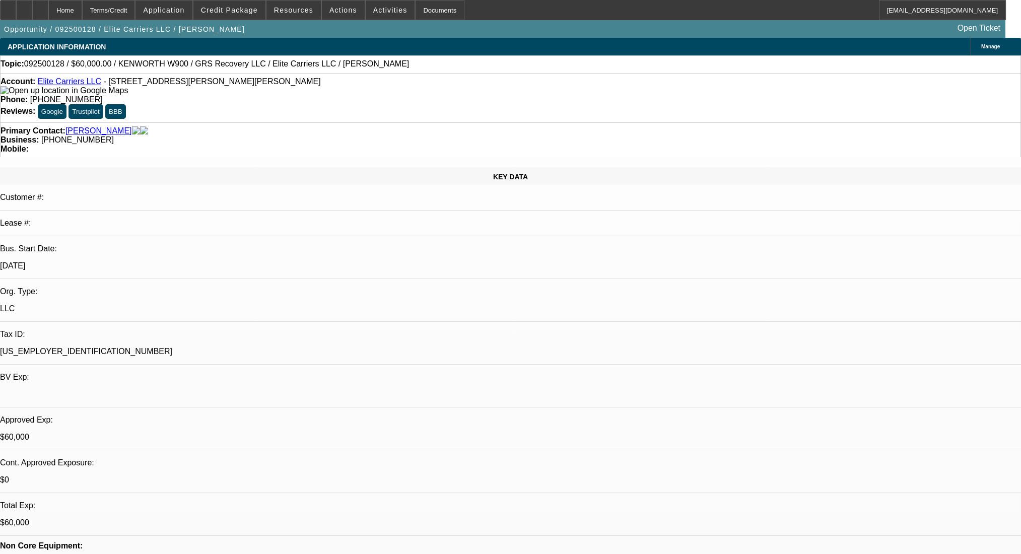
select select "0"
select select "2"
select select "0.1"
select select "4"
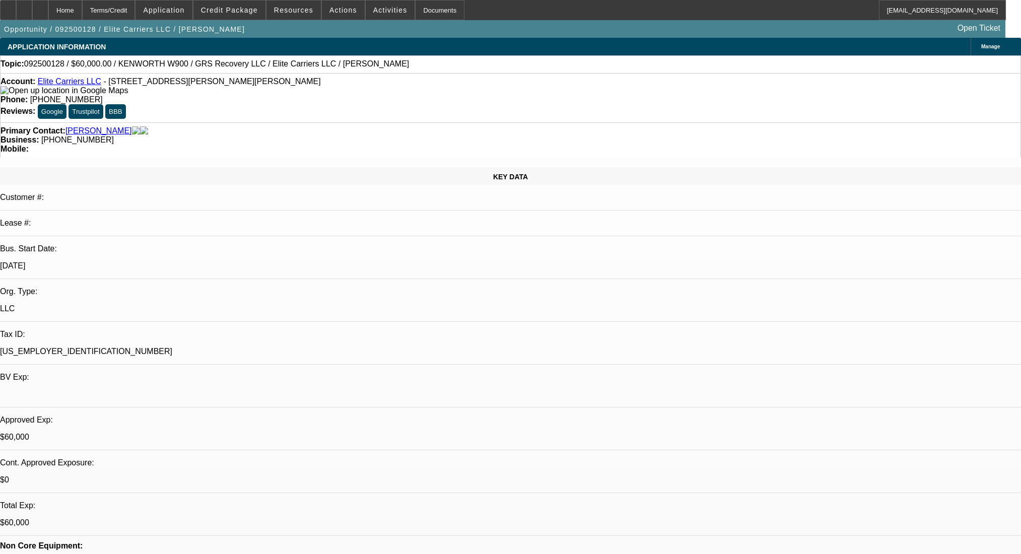
select select "0"
select select "2"
select select "0.1"
select select "4"
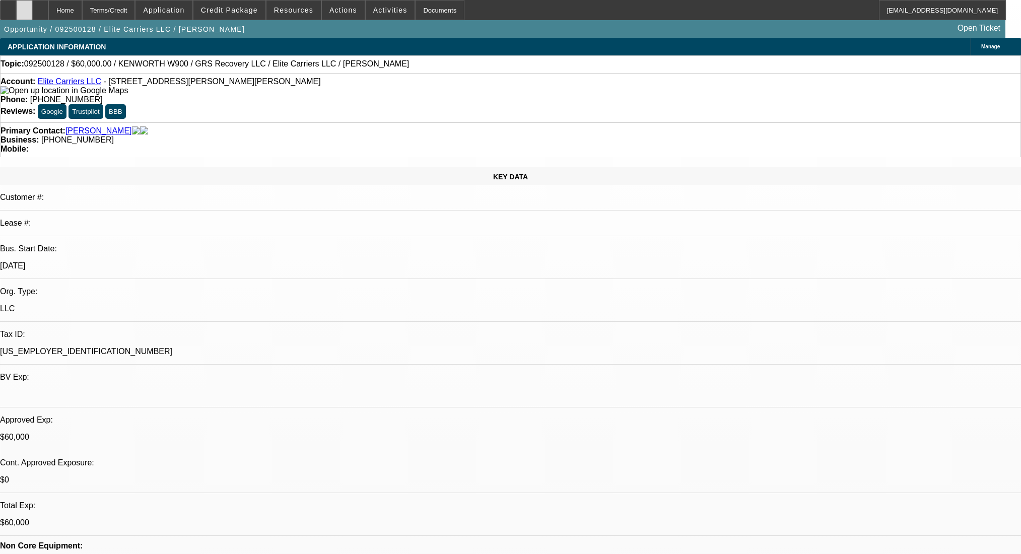
scroll to position [1477, 0]
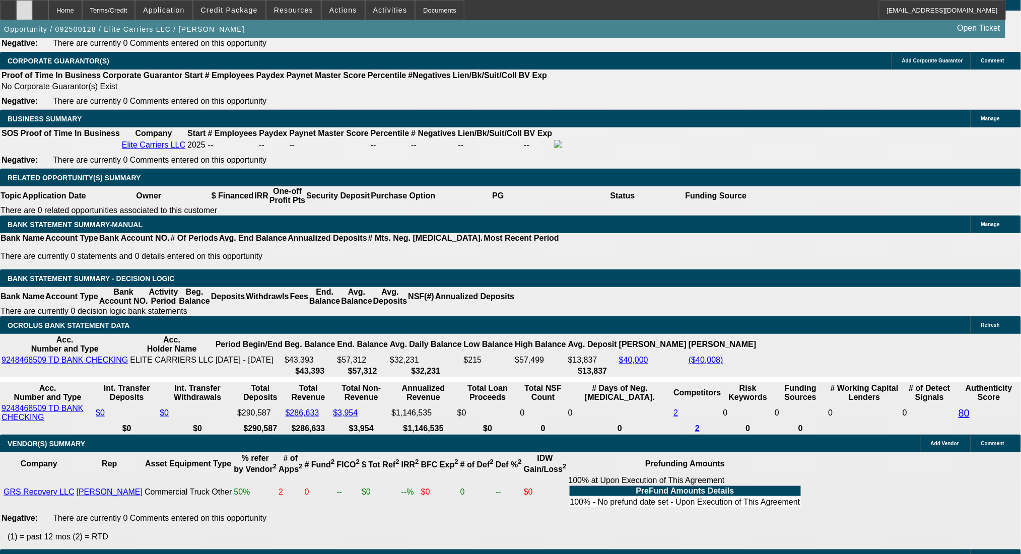
click at [32, 9] on div at bounding box center [24, 10] width 16 height 20
